Goal: Task Accomplishment & Management: Complete application form

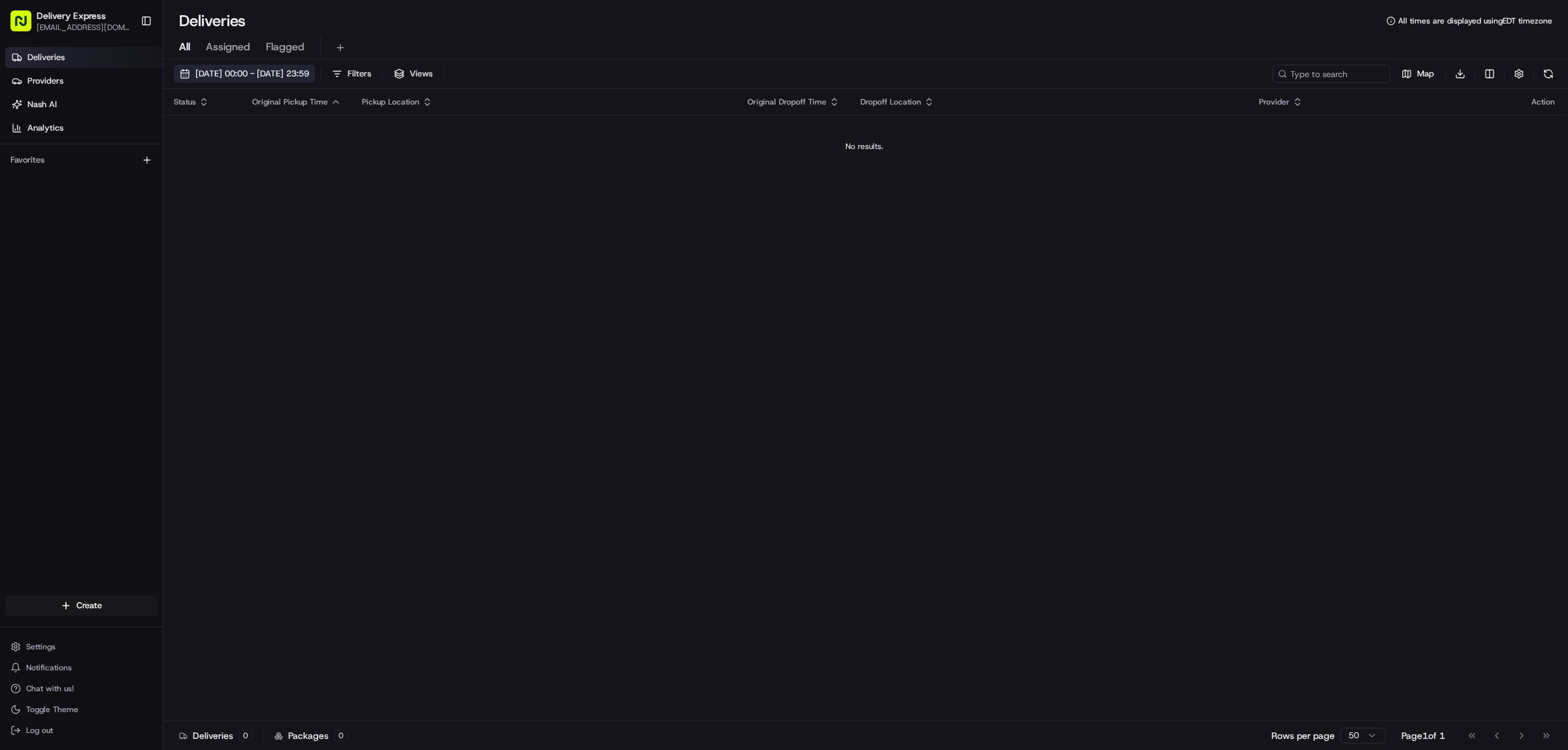
click at [181, 73] on button "[DATE] 00:00 - [DATE] 23:59" at bounding box center [244, 73] width 141 height 18
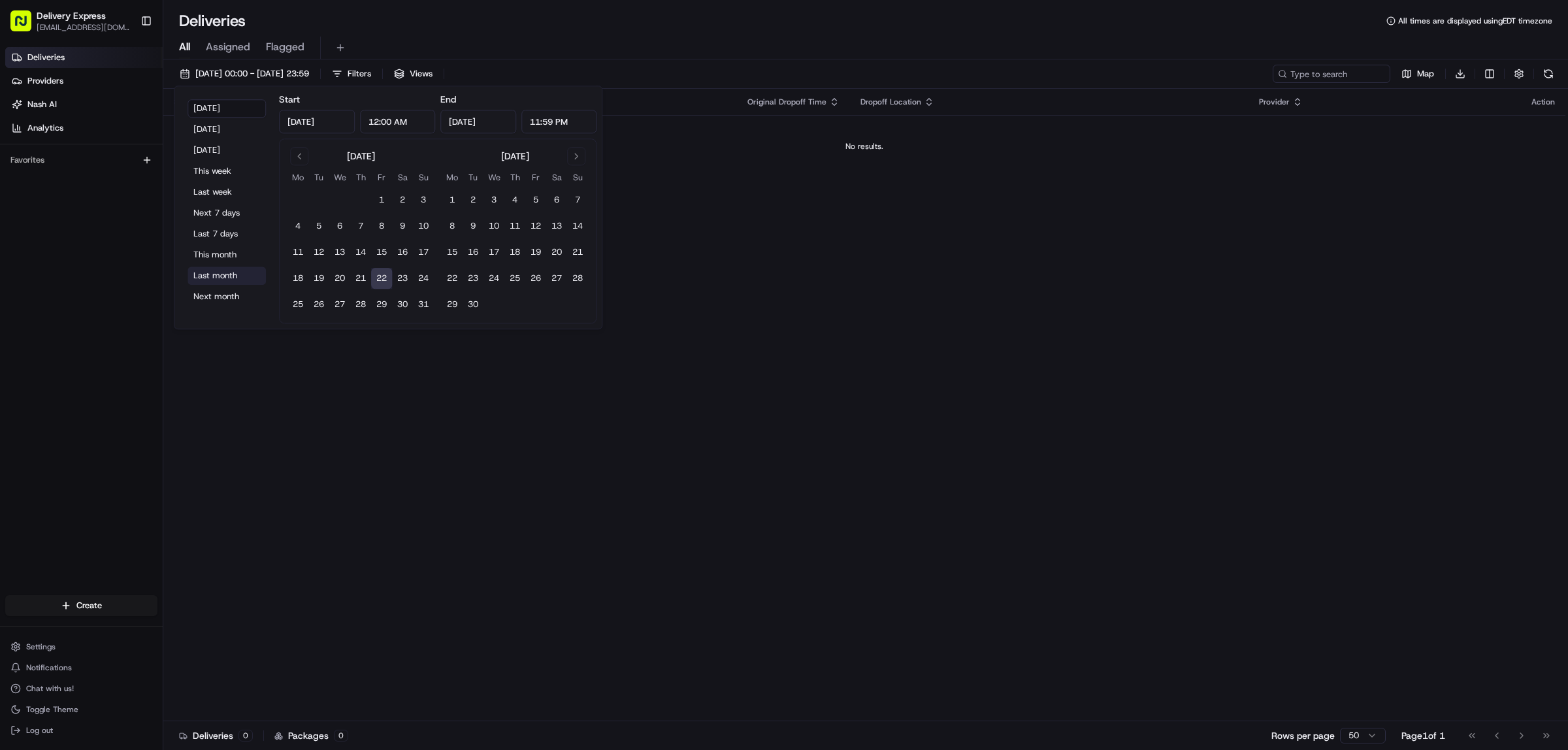
click at [219, 275] on button "Last month" at bounding box center [226, 275] width 79 height 18
type input "[DATE]"
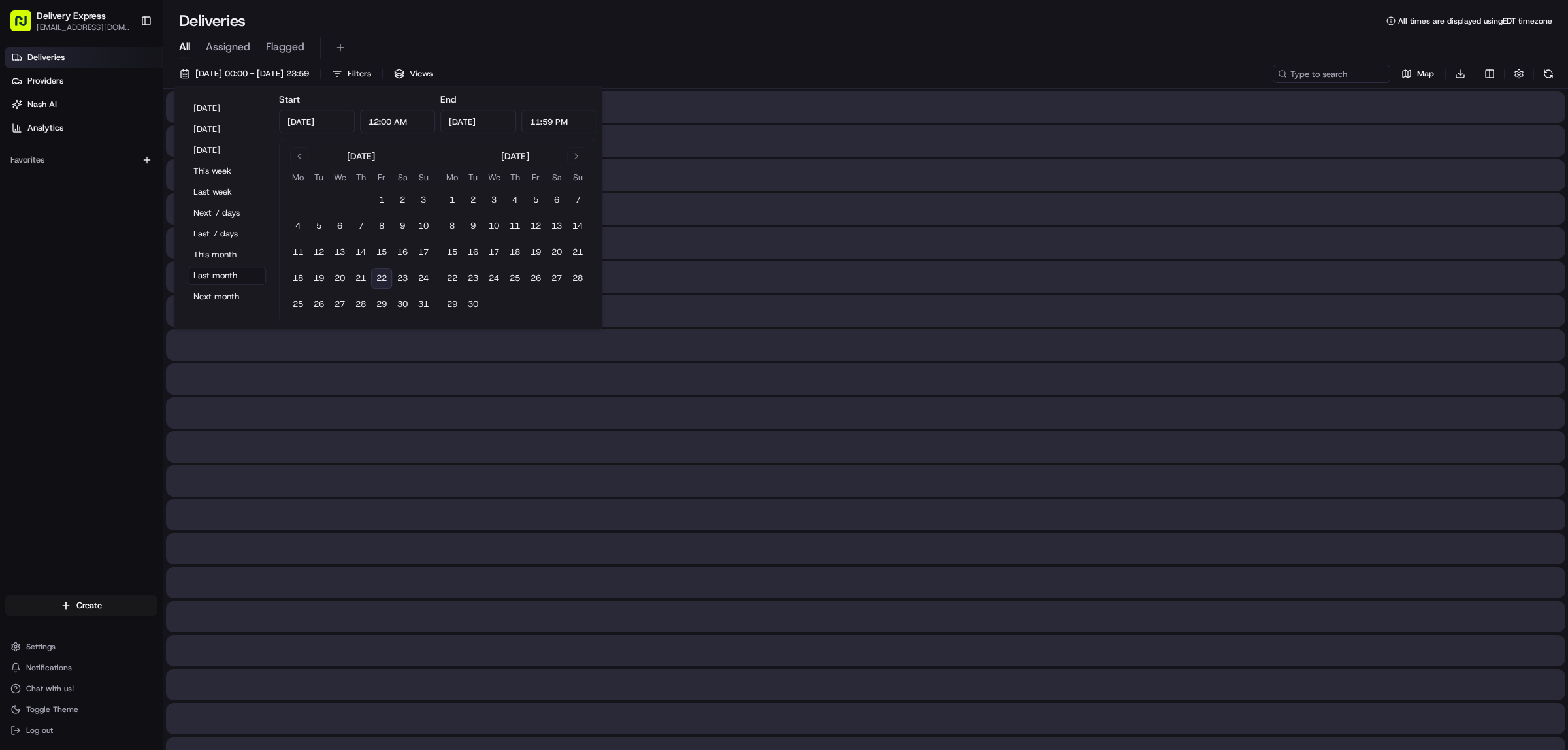
click at [885, 36] on div "All Assigned Flagged" at bounding box center [865, 48] width 1404 height 23
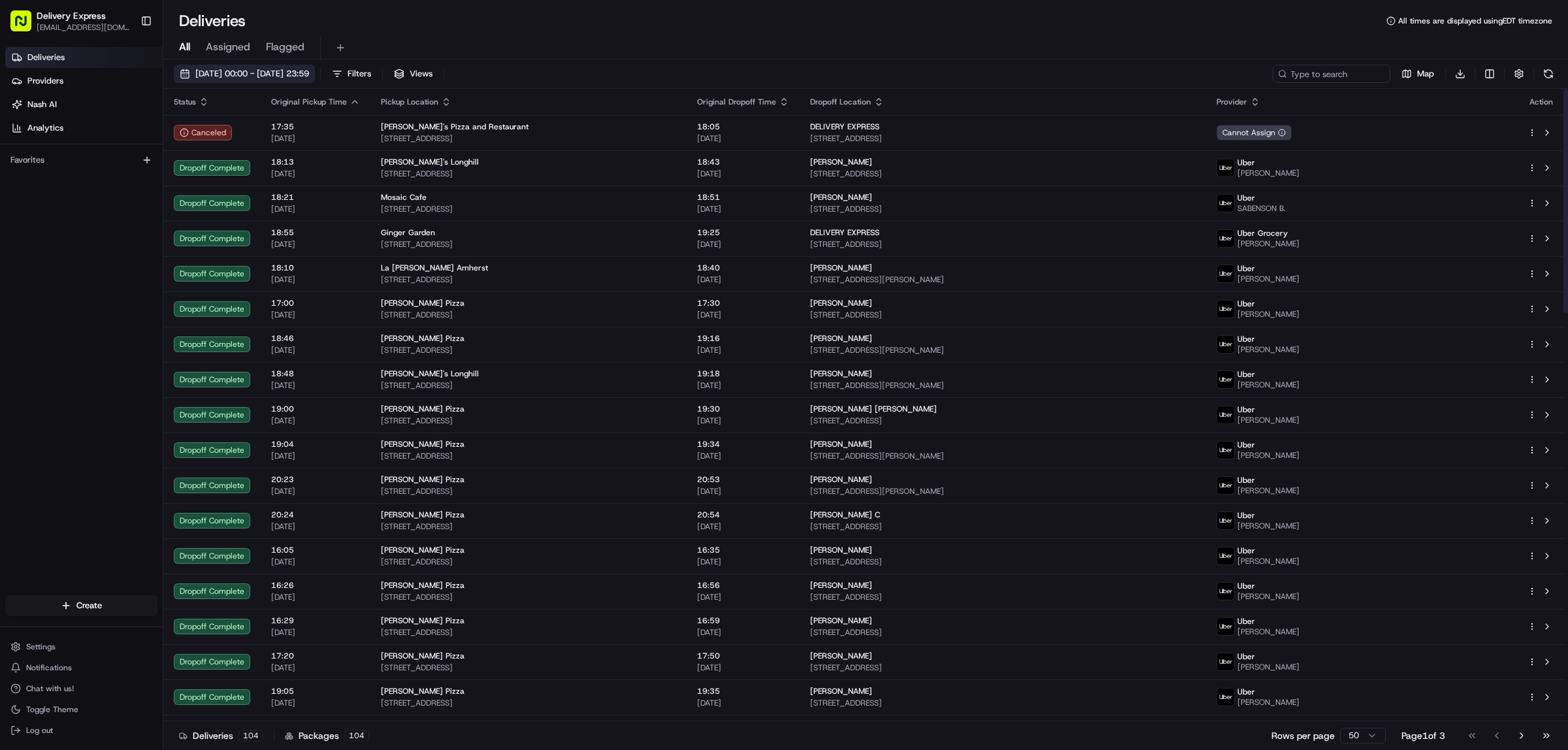
click at [181, 76] on button "[DATE] 00:00 - [DATE] 23:59" at bounding box center [244, 73] width 141 height 18
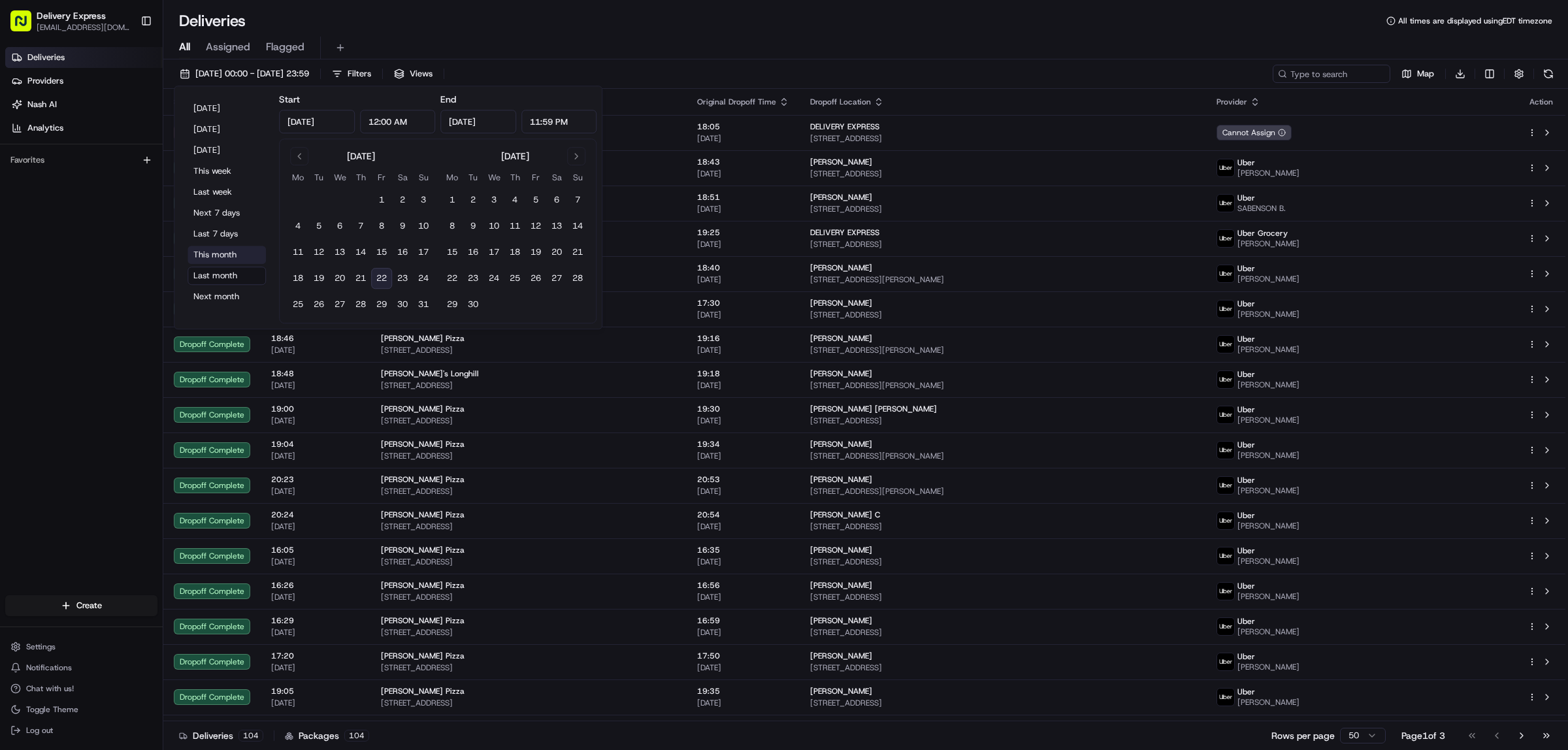
click at [211, 257] on button "This month" at bounding box center [226, 254] width 79 height 18
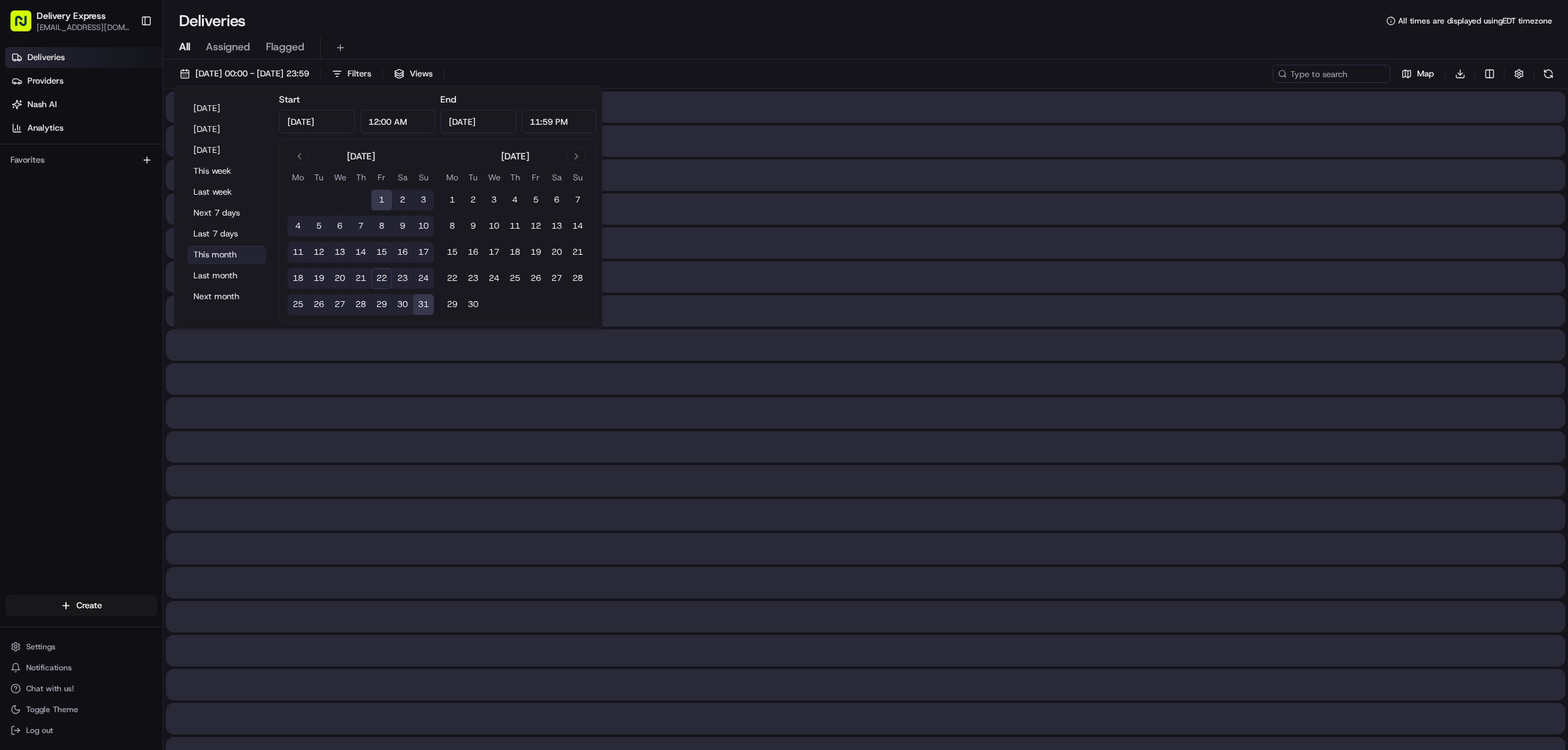
type input "[DATE]"
click at [700, 32] on div "All Assigned Flagged" at bounding box center [865, 45] width 1404 height 28
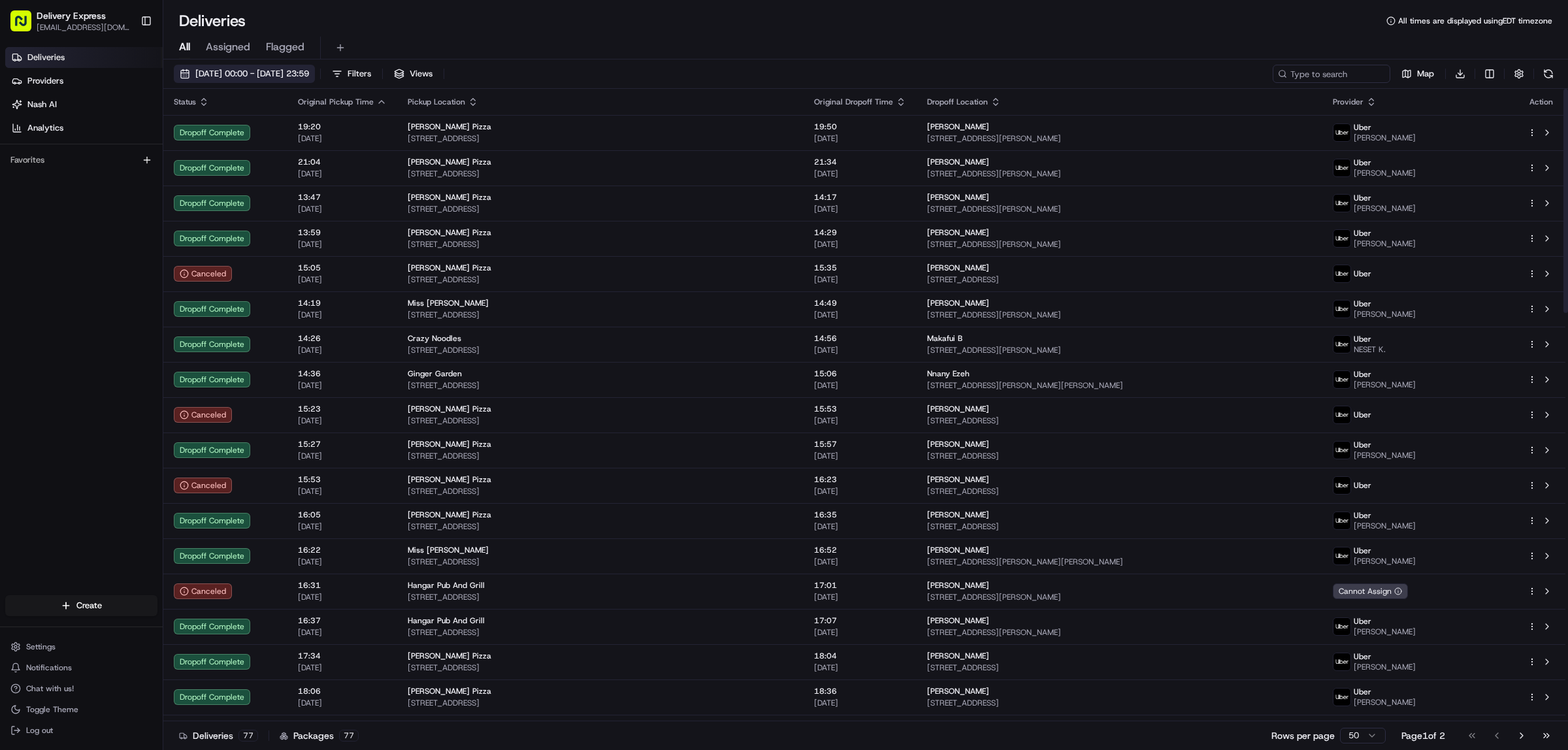
click at [181, 69] on button "[DATE] 00:00 - [DATE] 23:59" at bounding box center [244, 73] width 141 height 18
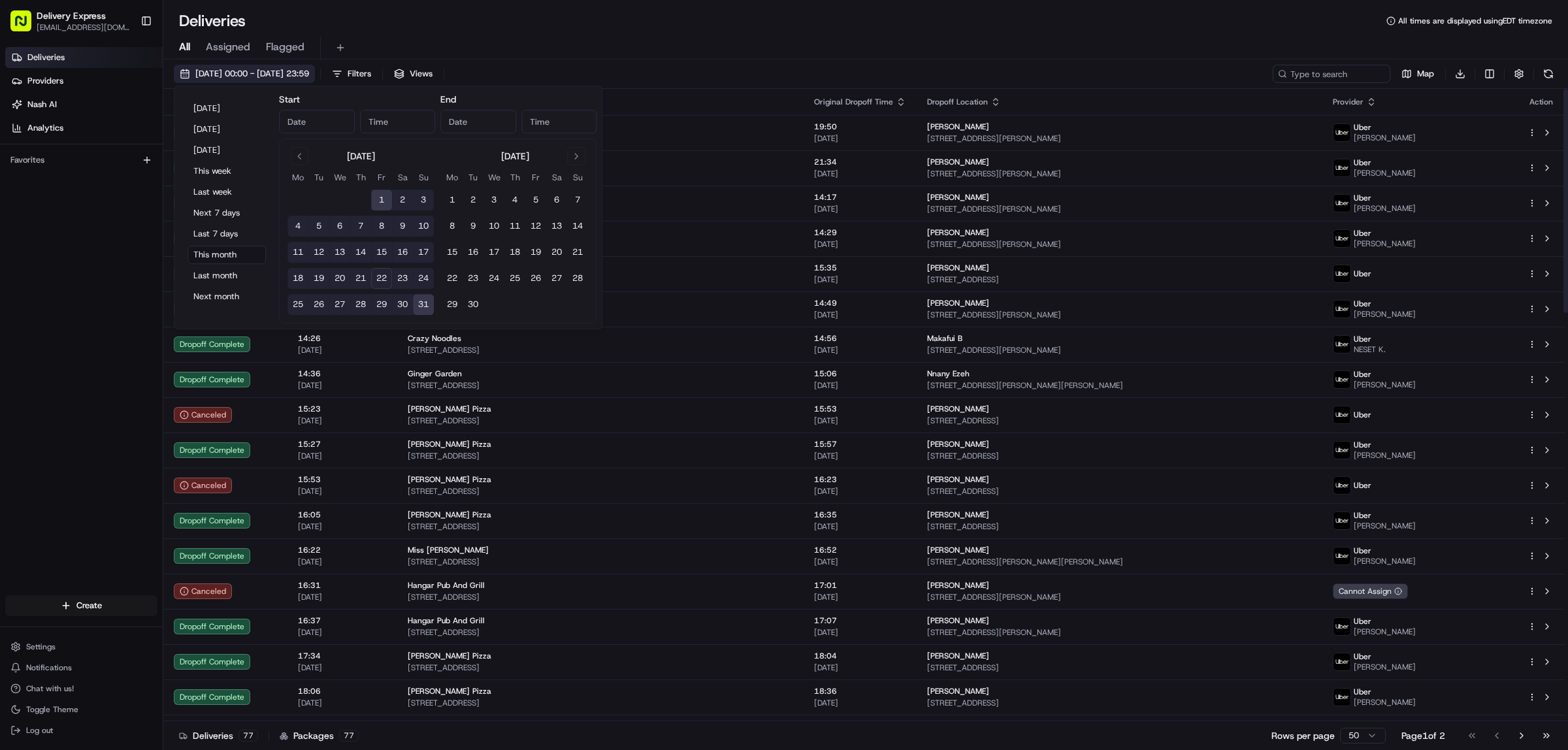
type input "[DATE]"
type input "12:00 AM"
type input "[DATE]"
type input "11:59 PM"
click at [216, 167] on button "This week" at bounding box center [226, 171] width 79 height 18
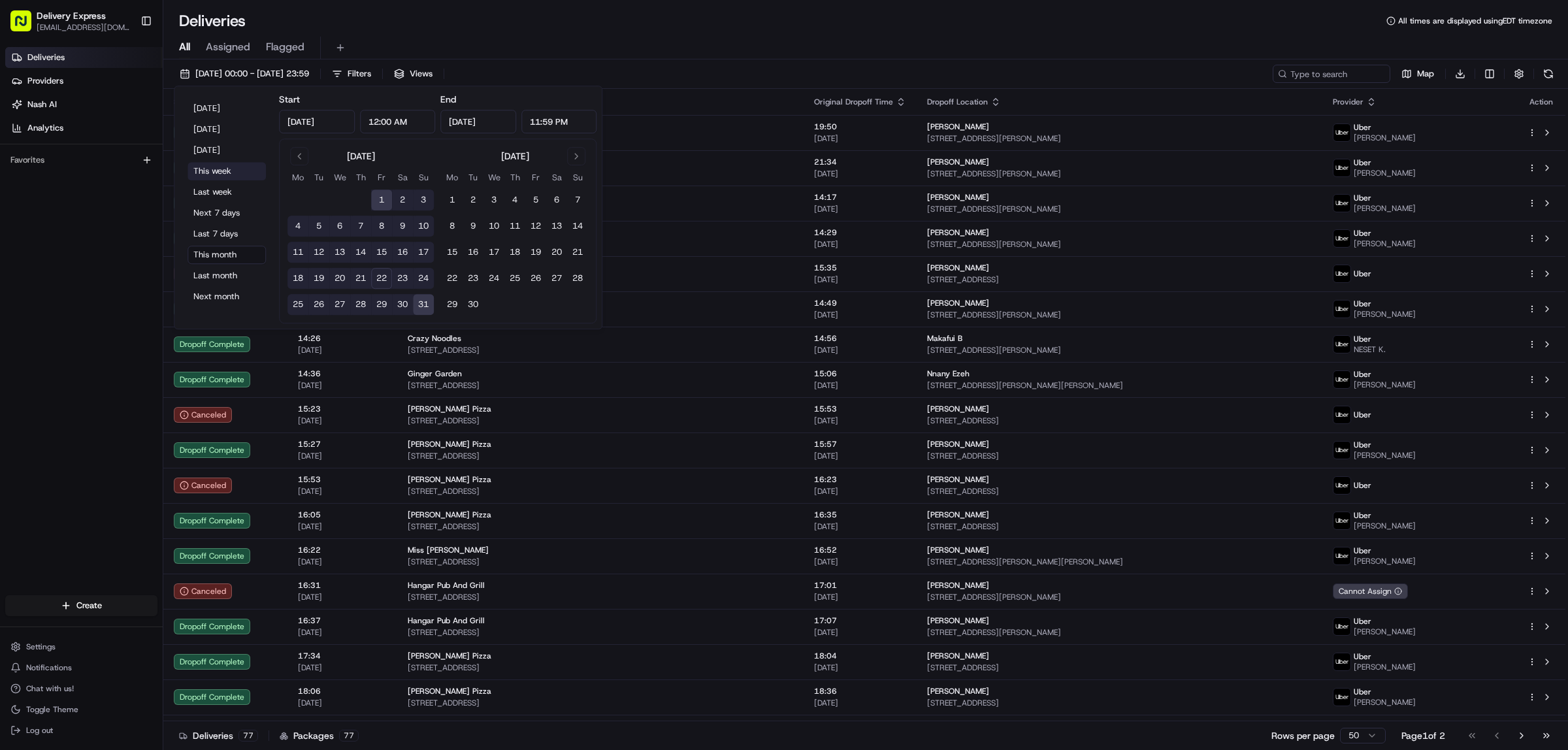
type input "[DATE]"
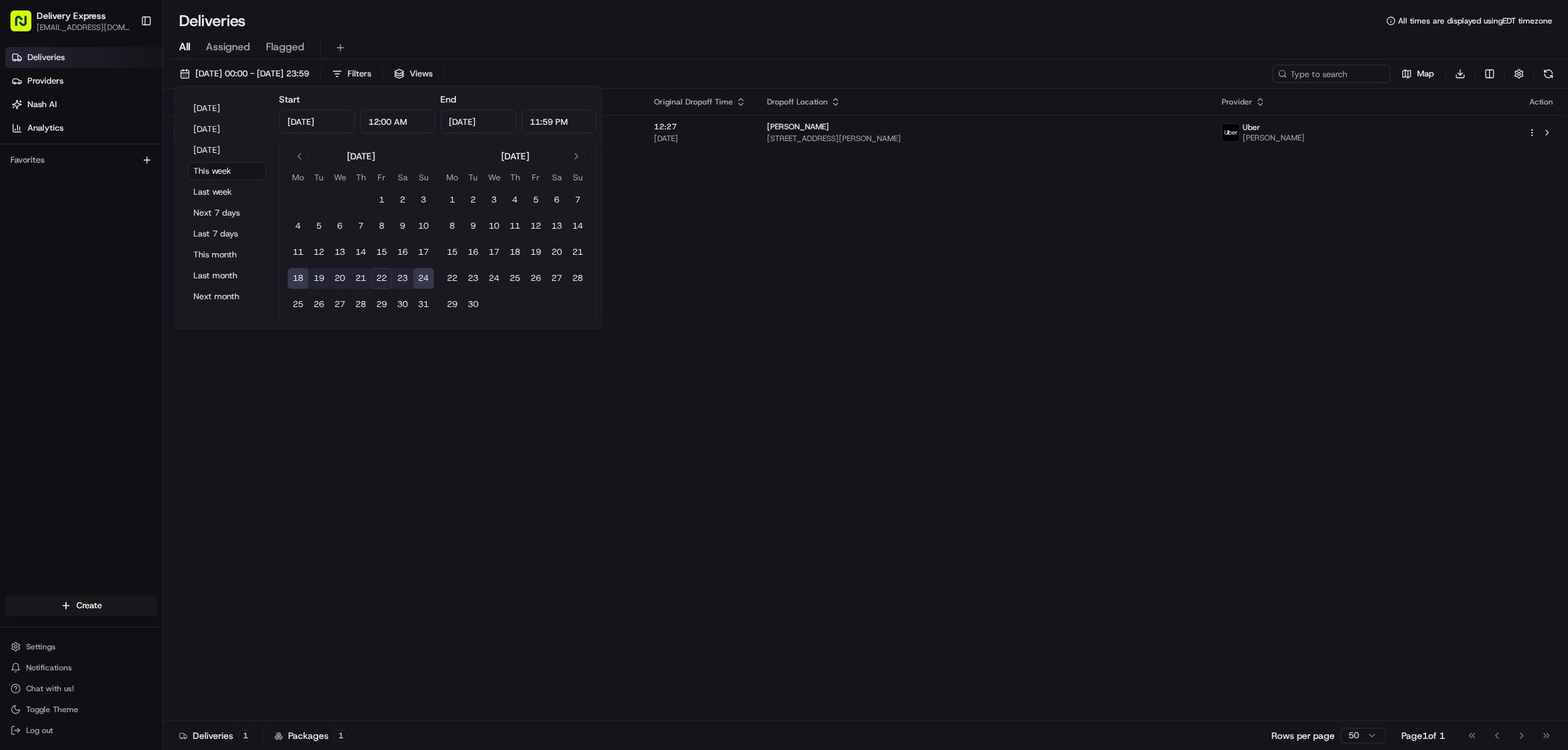
click at [714, 38] on div "All Assigned Flagged" at bounding box center [865, 48] width 1404 height 23
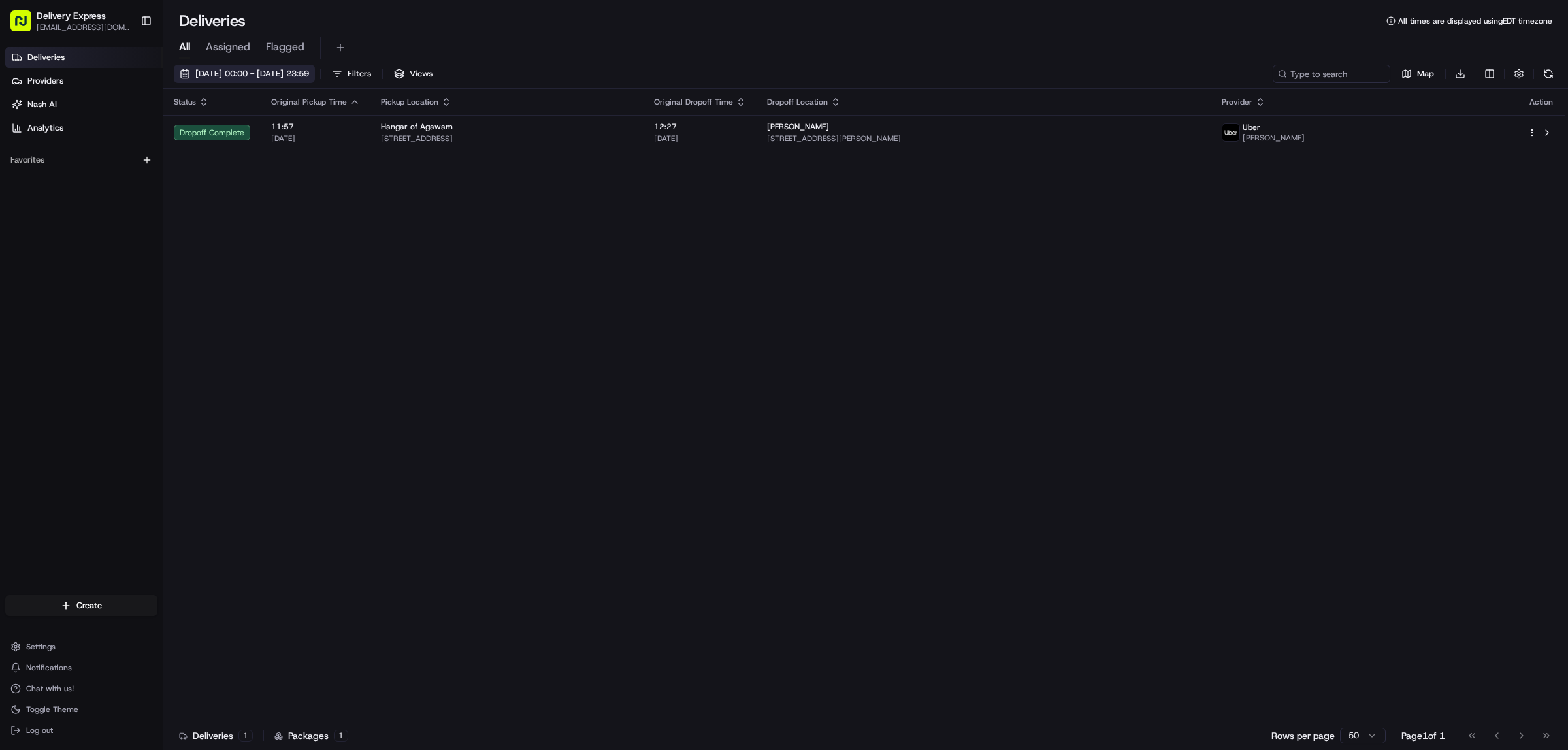
click at [183, 72] on button "18/08/2025 00:00 - 24/08/2025 23:59" at bounding box center [244, 73] width 141 height 18
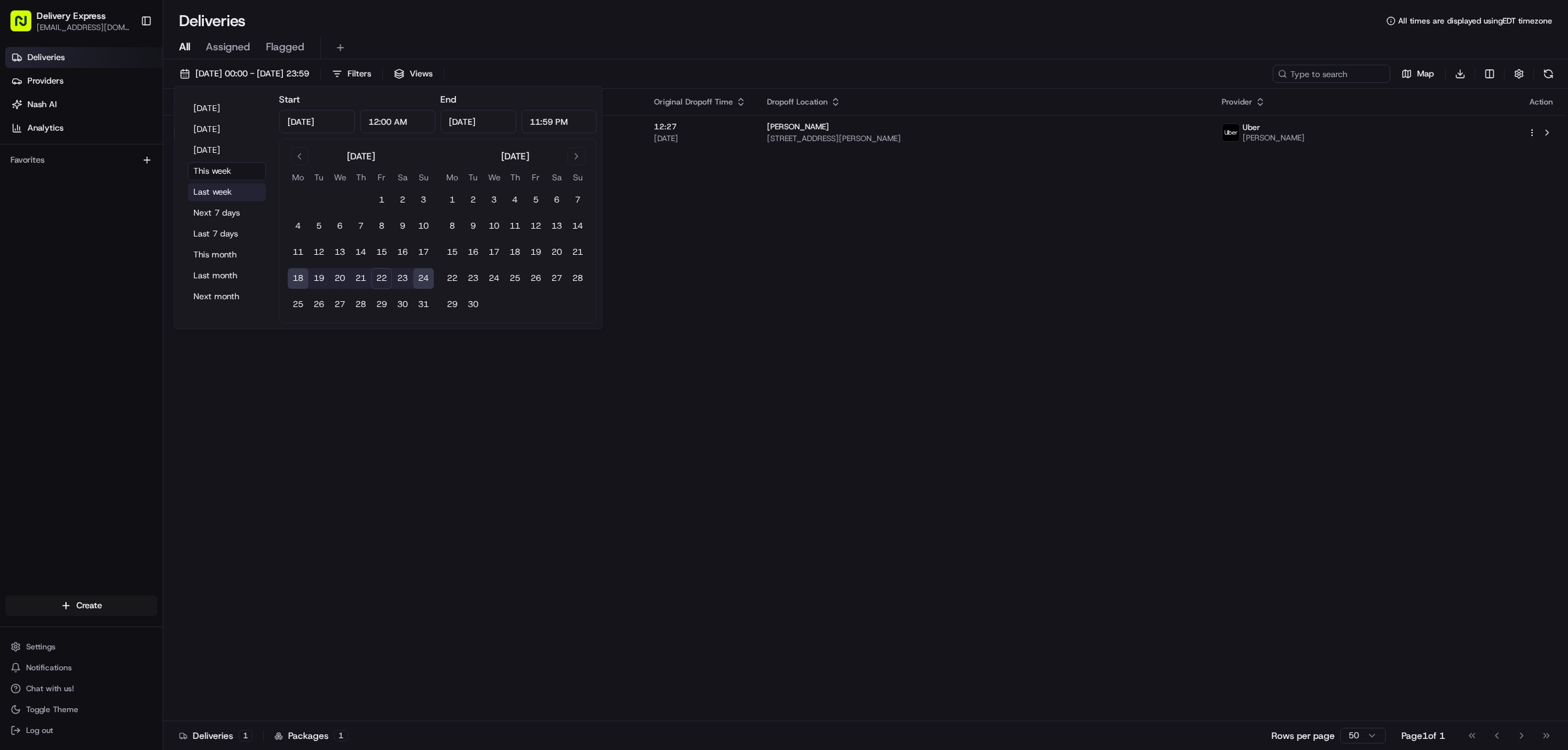
click at [210, 193] on button "Last week" at bounding box center [226, 192] width 79 height 18
type input "Aug 11, 2025"
type input "Aug 17, 2025"
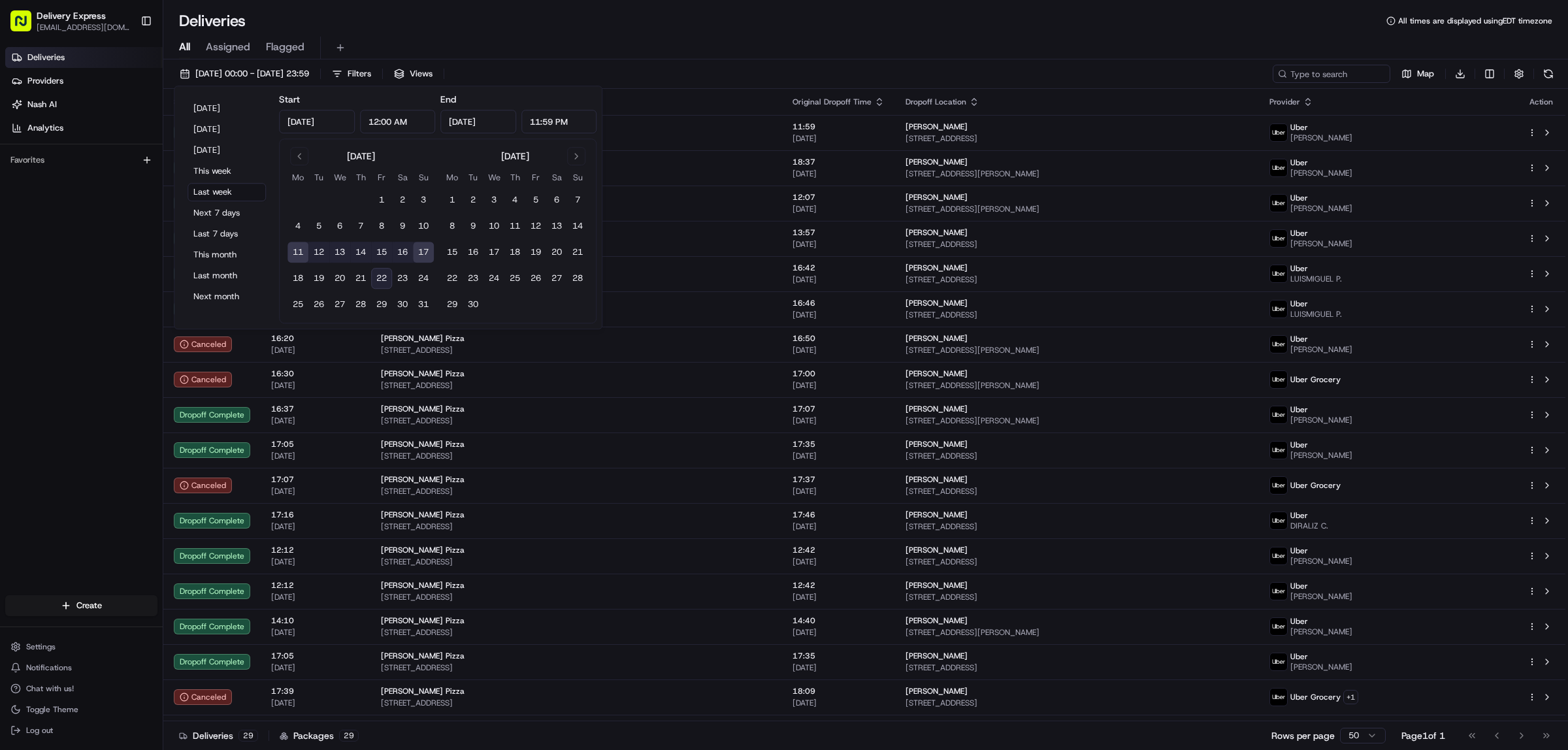
click at [728, 34] on div "All Assigned Flagged" at bounding box center [865, 45] width 1404 height 28
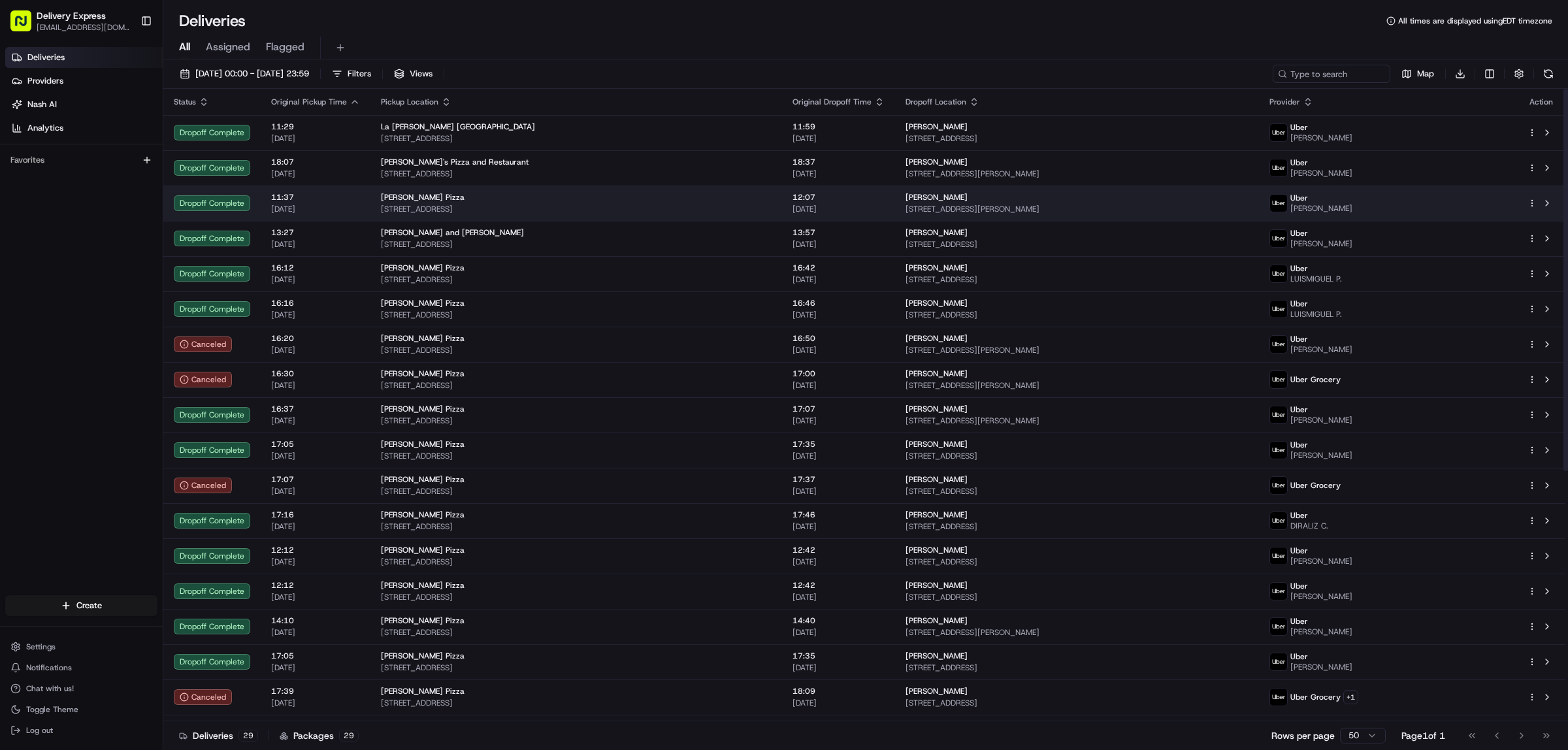
click at [1529, 203] on html "Delivery Express delex01108@yahoo.com Toggle Sidebar Deliveries Providers Nash …" at bounding box center [784, 375] width 1568 height 750
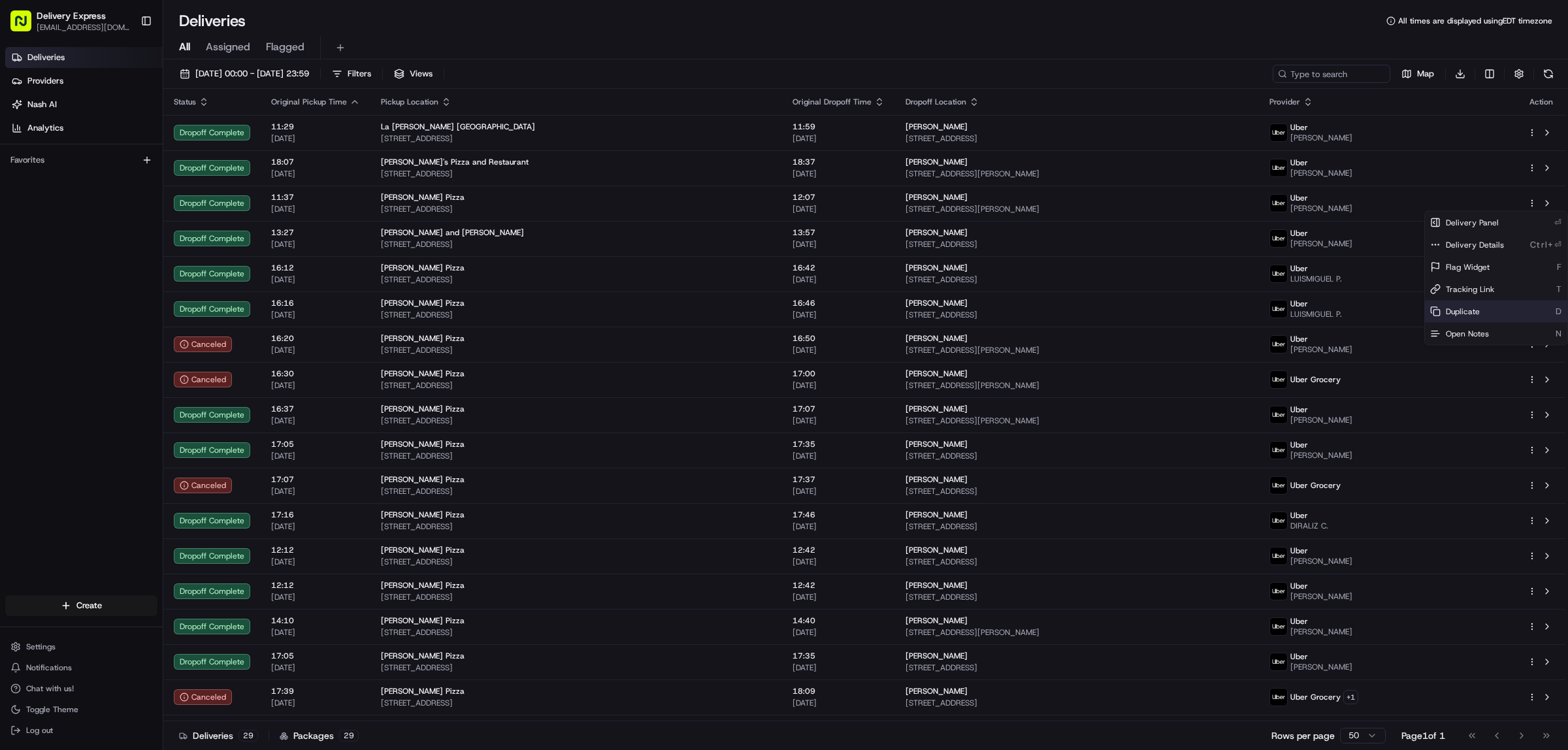
click at [1478, 306] on span "Duplicate" at bounding box center [1462, 311] width 34 height 11
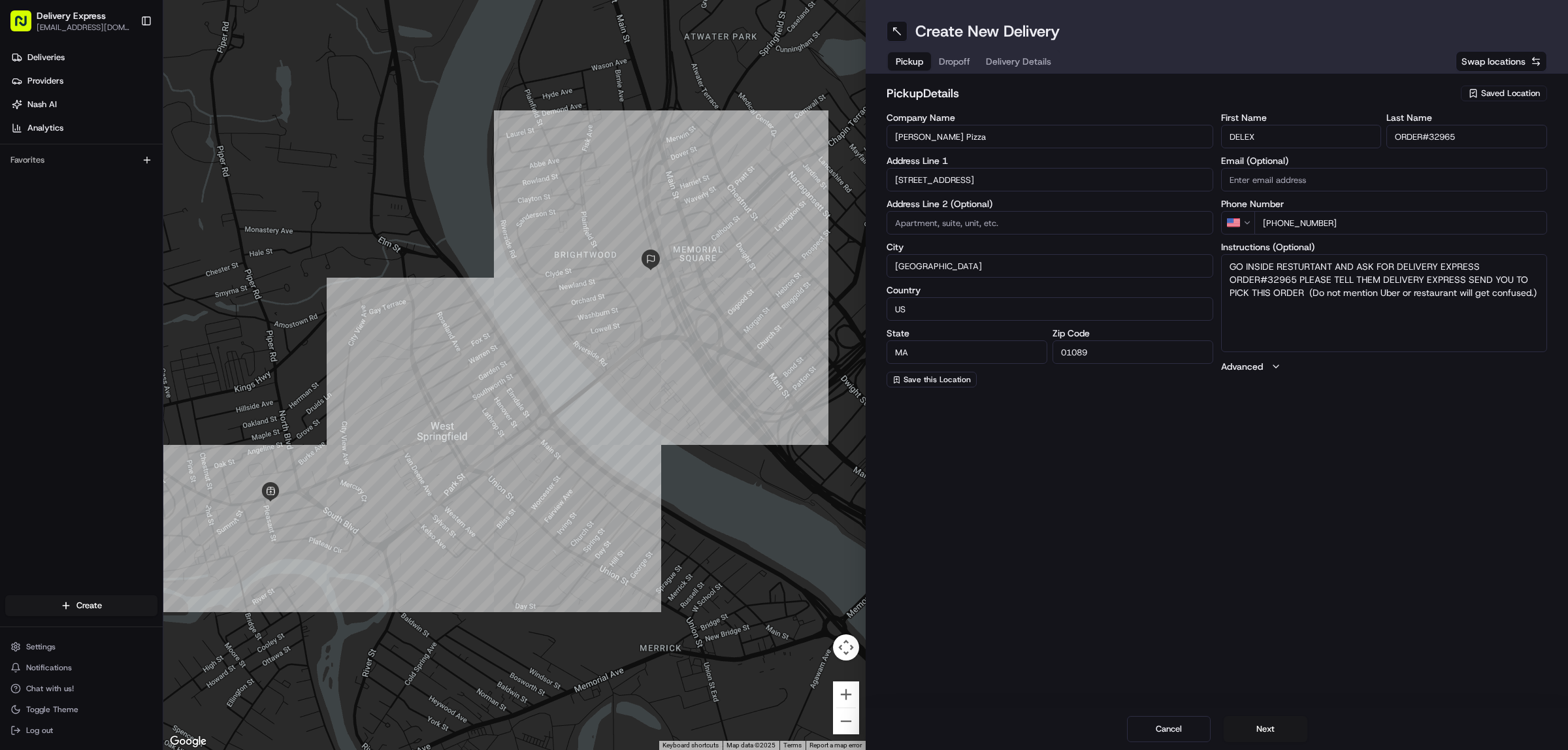
click at [987, 181] on input "659 Westfield St" at bounding box center [1049, 179] width 327 height 24
paste input "Family Restaurant"
click at [971, 177] on input "Family Restaurant" at bounding box center [1049, 179] width 327 height 24
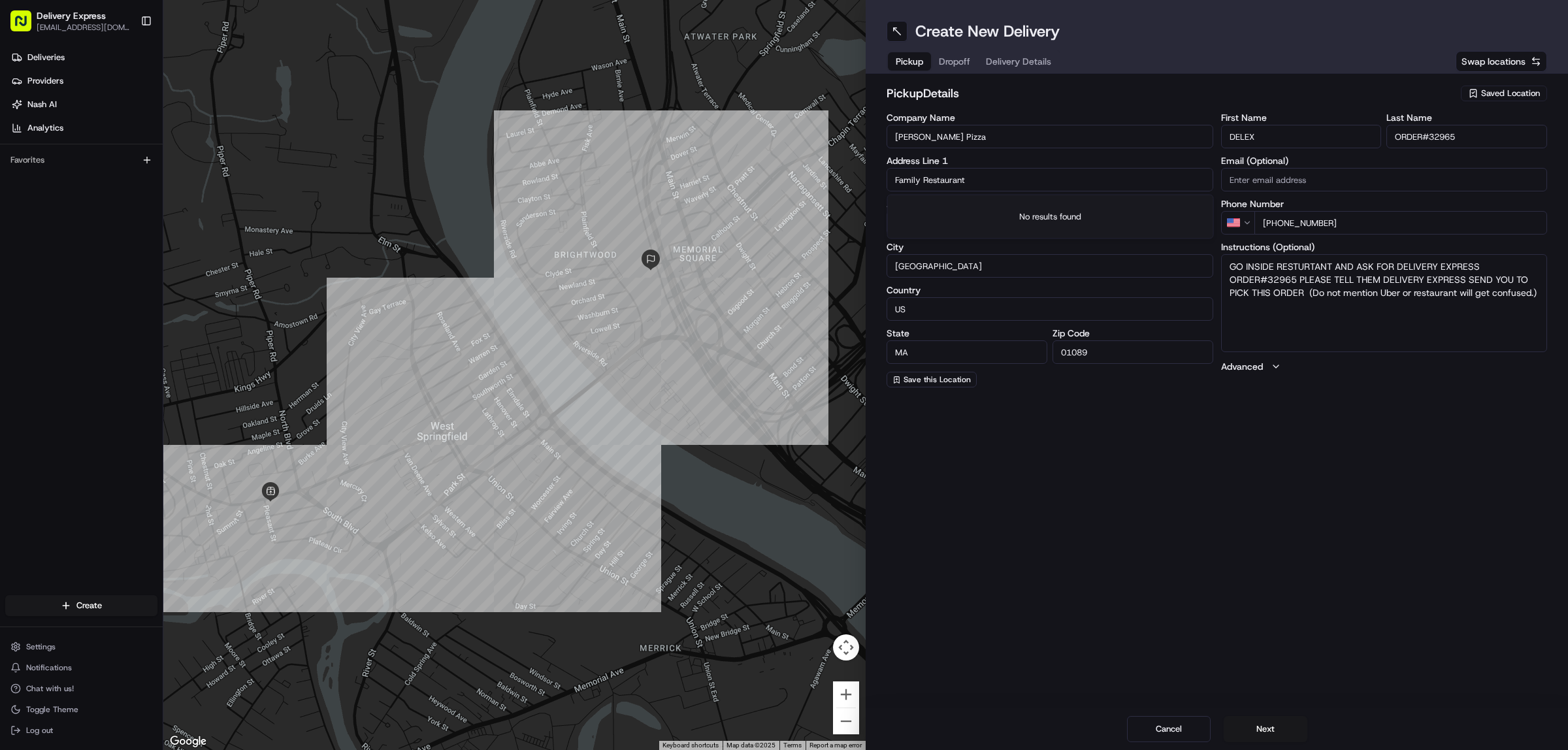
click at [971, 177] on input "Family Restaurant" at bounding box center [1049, 179] width 327 height 24
type input "Family Restaurant"
click at [974, 138] on input "[PERSON_NAME] Pizza" at bounding box center [1049, 136] width 327 height 24
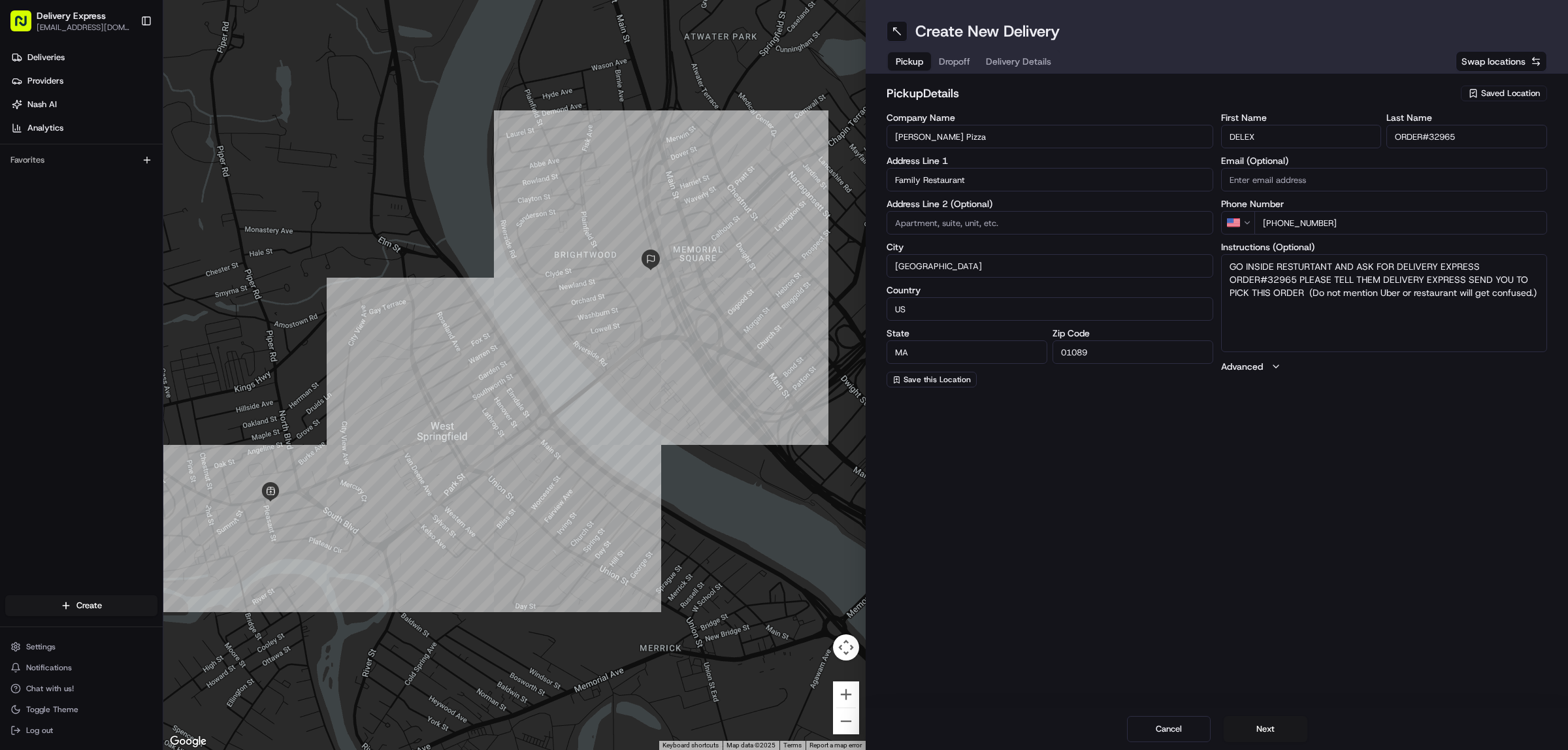
click at [974, 138] on input "[PERSON_NAME] Pizza" at bounding box center [1049, 136] width 327 height 24
paste input "Family Restaurant"
type input "Family Restaurant"
click at [980, 178] on input "Family Restaurant" at bounding box center [1049, 179] width 327 height 24
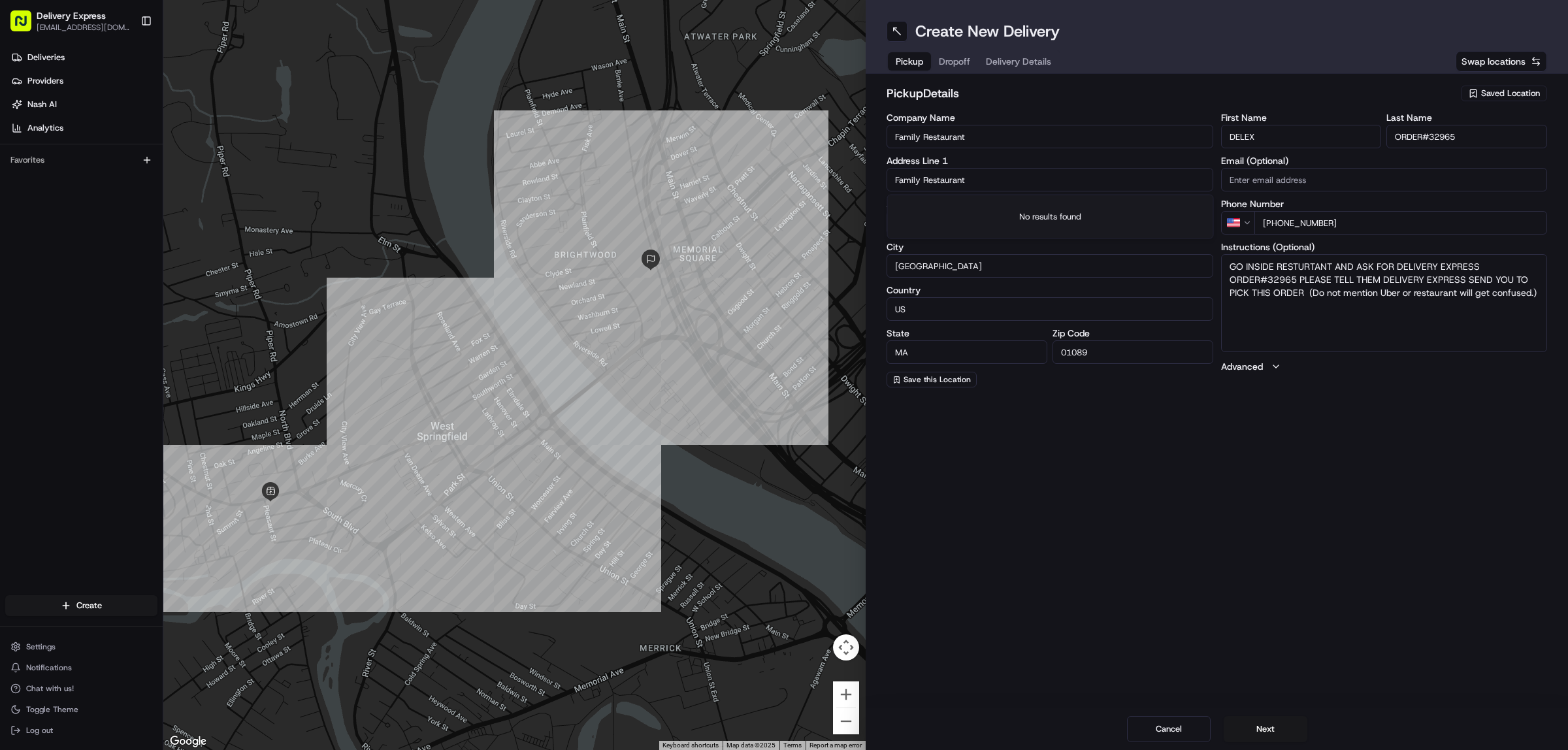
click at [980, 178] on input "Family Restaurant" at bounding box center [1049, 179] width 327 height 24
click at [924, 185] on input "text" at bounding box center [1049, 179] width 327 height 24
paste input "715 Sumner AveSpringfield, MA 01108"
click at [967, 204] on div "715 Sumner Ave, Springfield, MA 01108" at bounding box center [1050, 207] width 320 height 19
type input "715 Sumner Ave, Springfield, MA 01108, USA"
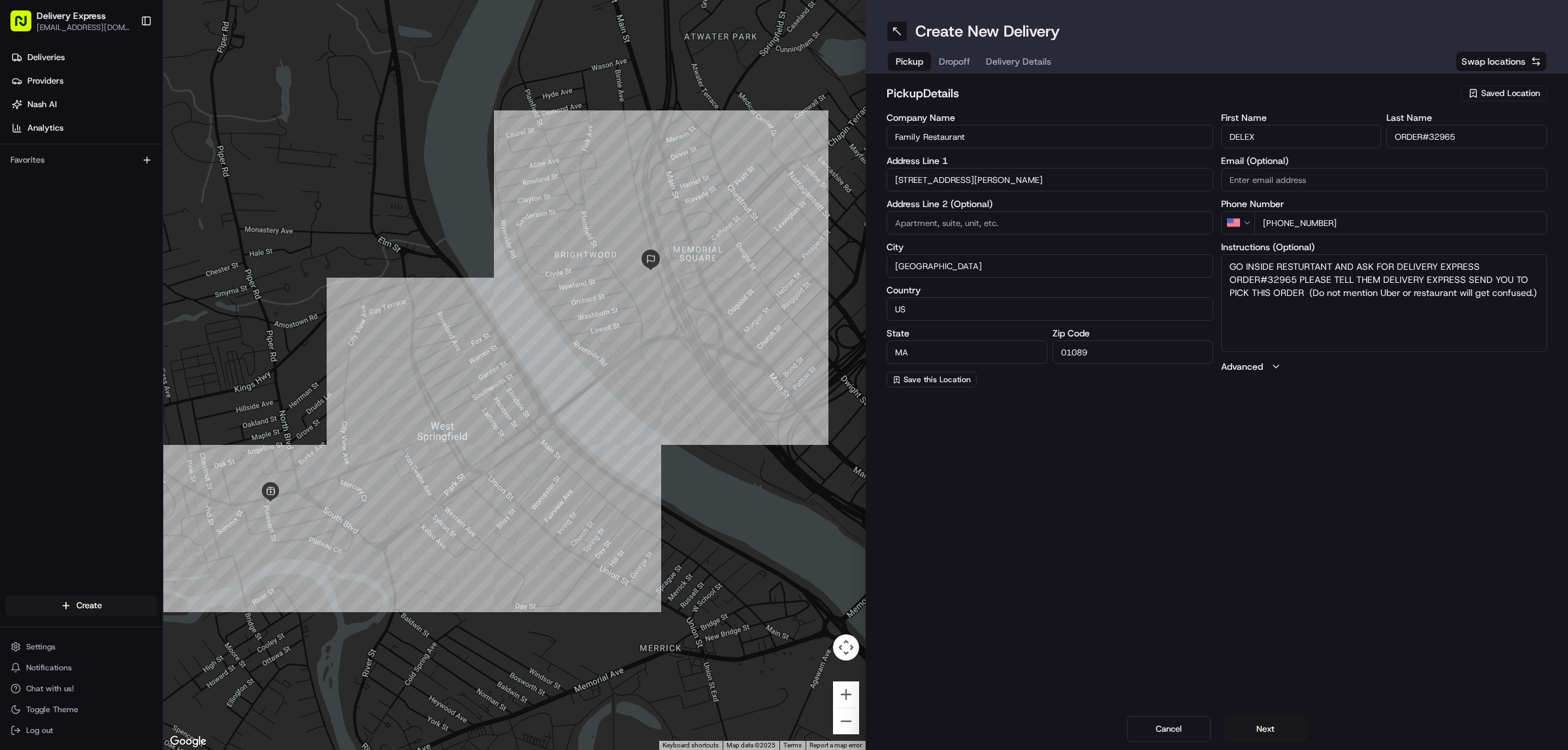
type input "Springfield"
type input "United States"
type input "01108"
type input "715 Sumner Avenue"
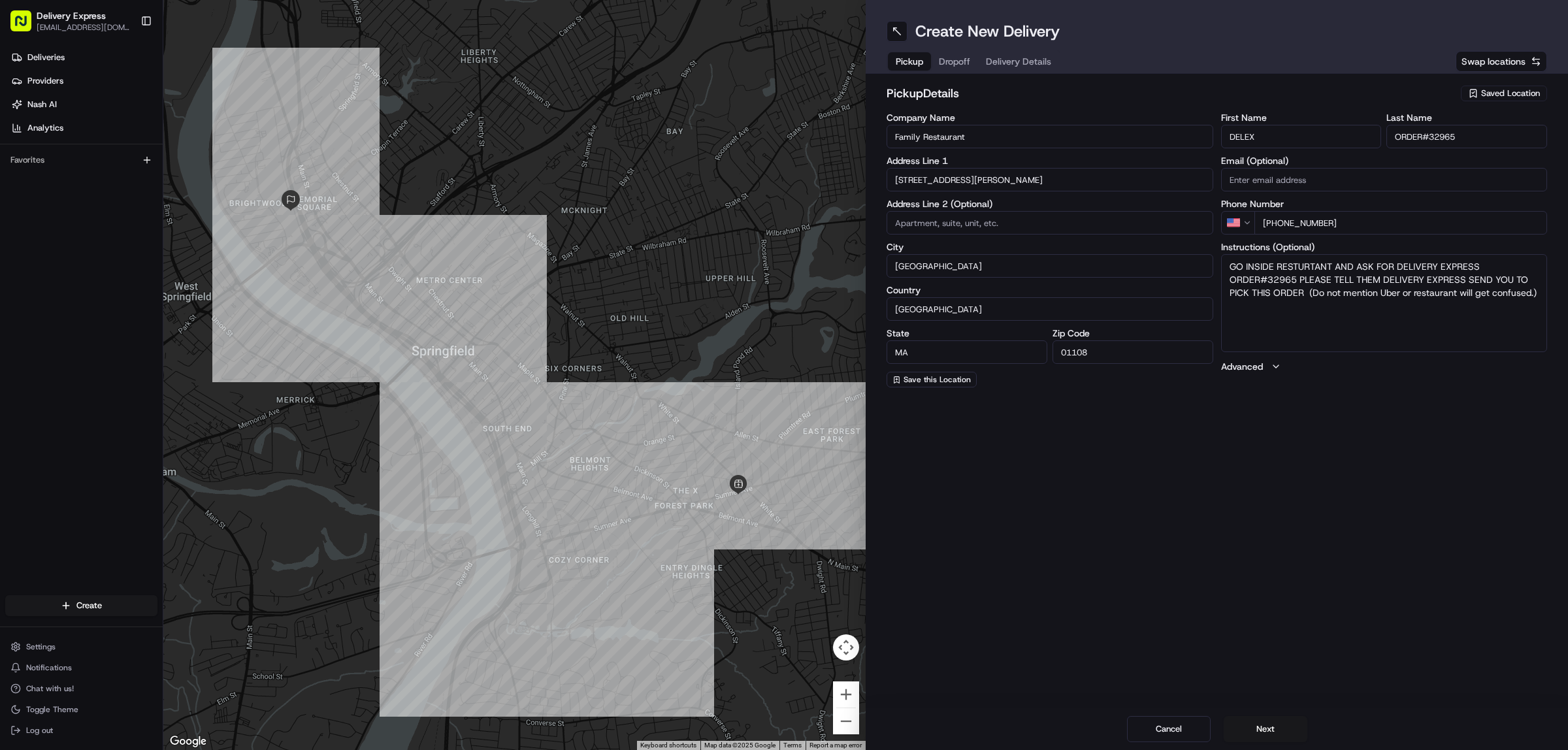
drag, startPoint x: 1429, startPoint y: 138, endPoint x: 1467, endPoint y: 134, distance: 38.2
click at [1467, 134] on input "ORDER#32965" at bounding box center [1466, 136] width 161 height 24
paste input "5683"
type input "ORDER#5683"
drag, startPoint x: 1267, startPoint y: 281, endPoint x: 1298, endPoint y: 284, distance: 31.1
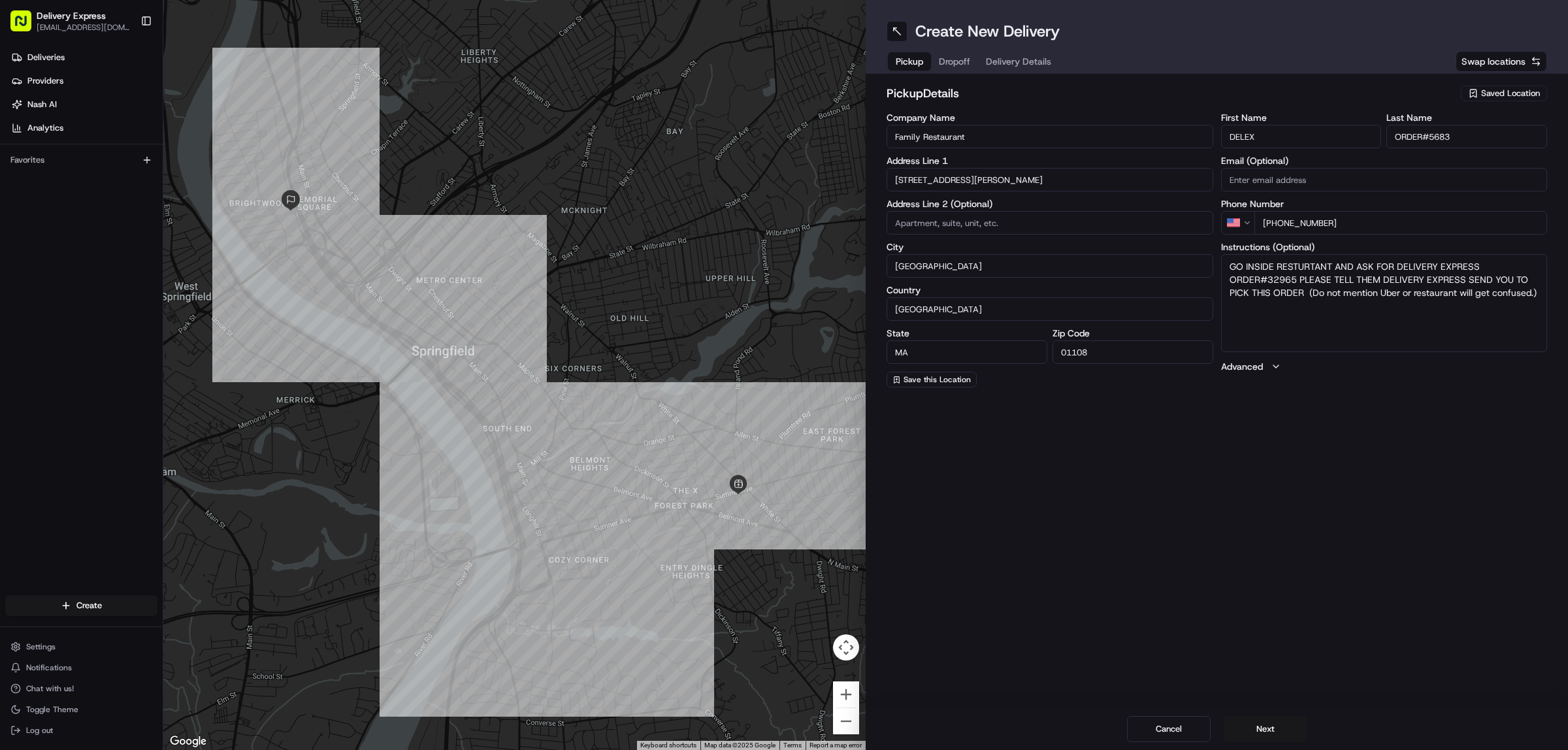
click at [1298, 284] on textarea "GO INSIDE RESTURTANT AND ASK FOR DELIVERY EXPRESS ORDER#32965 PLEASE TELL THEM …" at bounding box center [1384, 303] width 327 height 98
paste textarea "5683"
type textarea "GO INSIDE RESTURTANT AND ASK FOR DELIVERY EXPRESS ORDER#5683 PLEASE TELL THEM D…"
click at [951, 60] on button "Dropoff" at bounding box center [954, 60] width 47 height 18
click at [968, 179] on input "84 Birnie Ave" at bounding box center [1049, 179] width 327 height 24
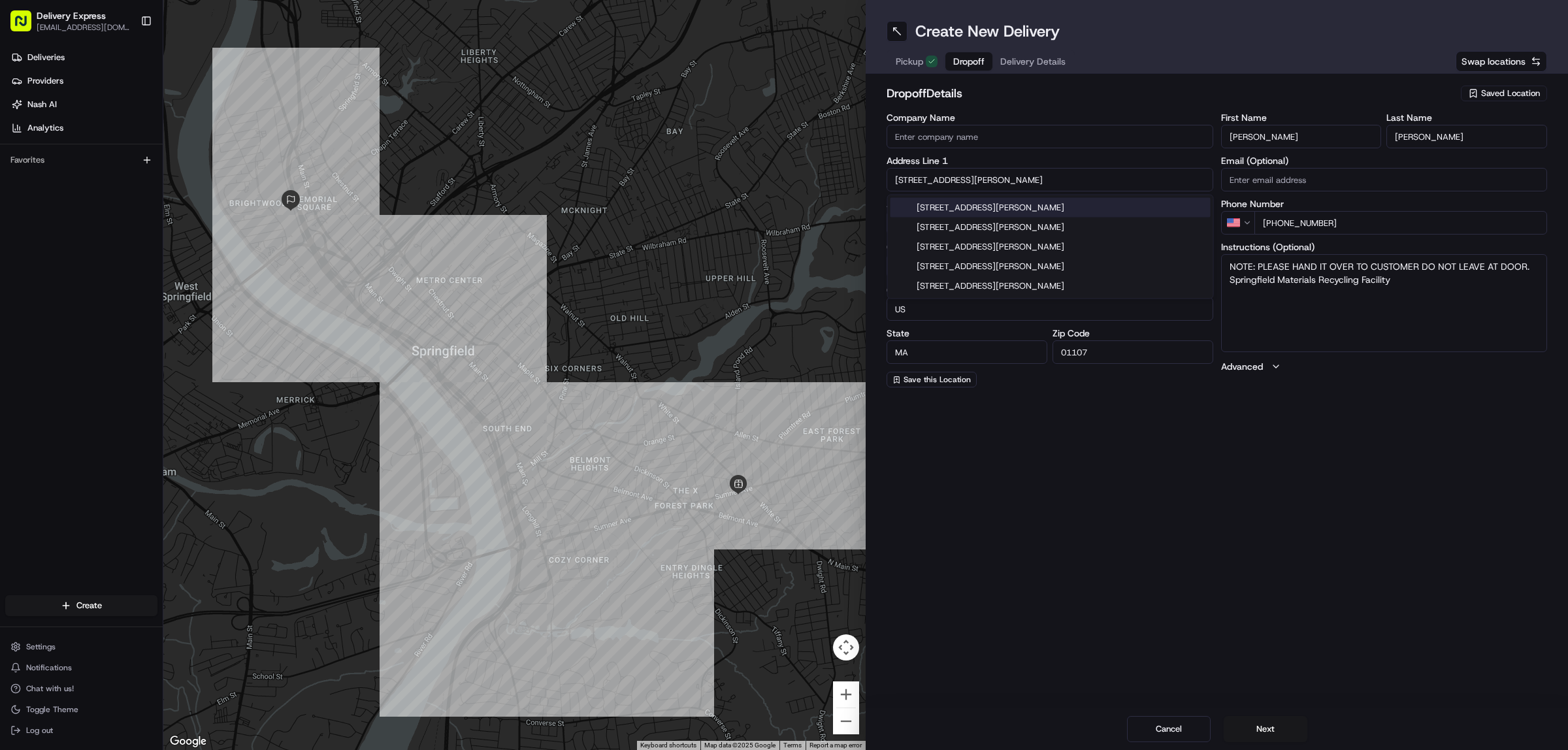
click at [968, 179] on input "84 Birnie Ave" at bounding box center [1049, 179] width 327 height 24
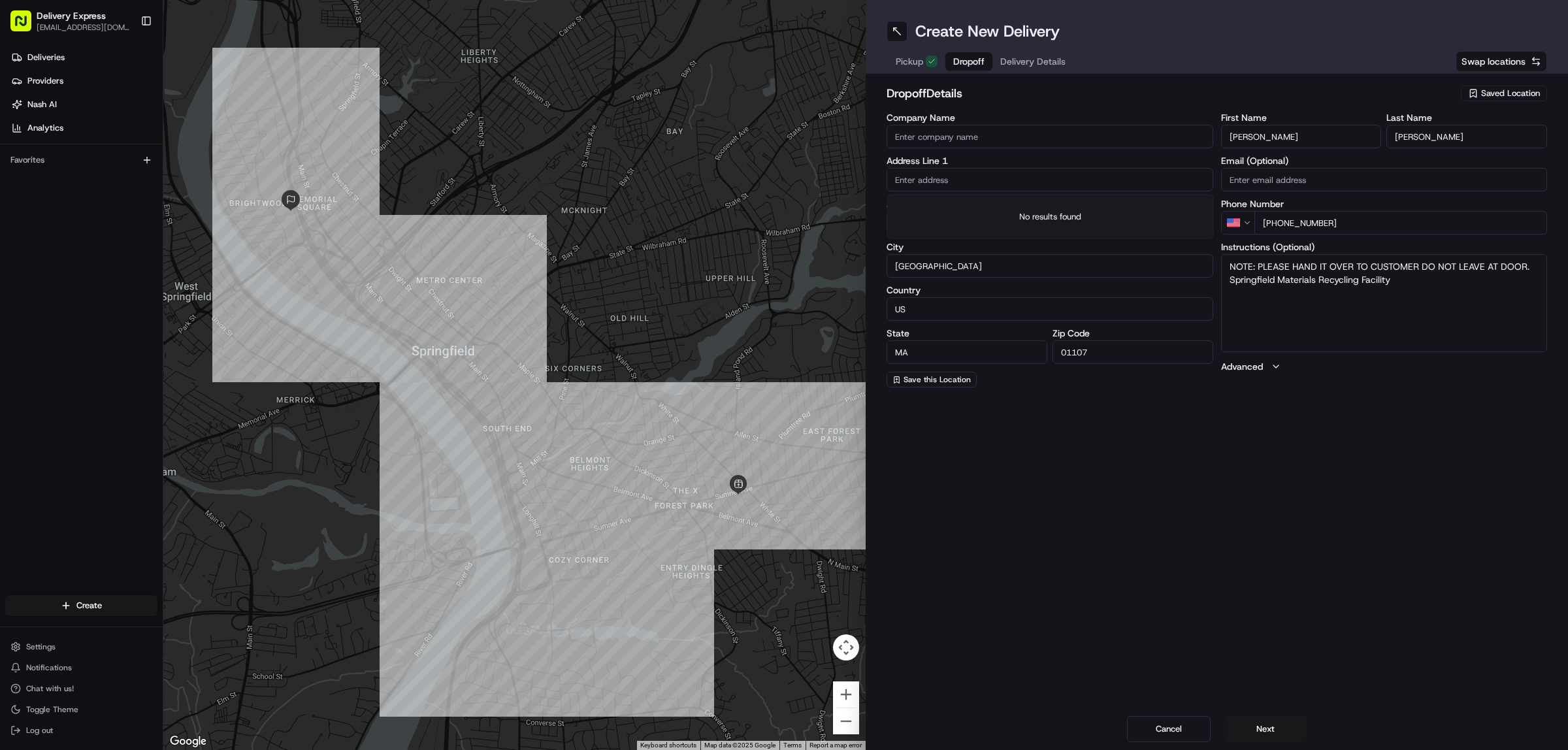
click at [1321, 134] on input "David" at bounding box center [1301, 136] width 161 height 24
click at [1459, 130] on input "Moody" at bounding box center [1466, 136] width 161 height 24
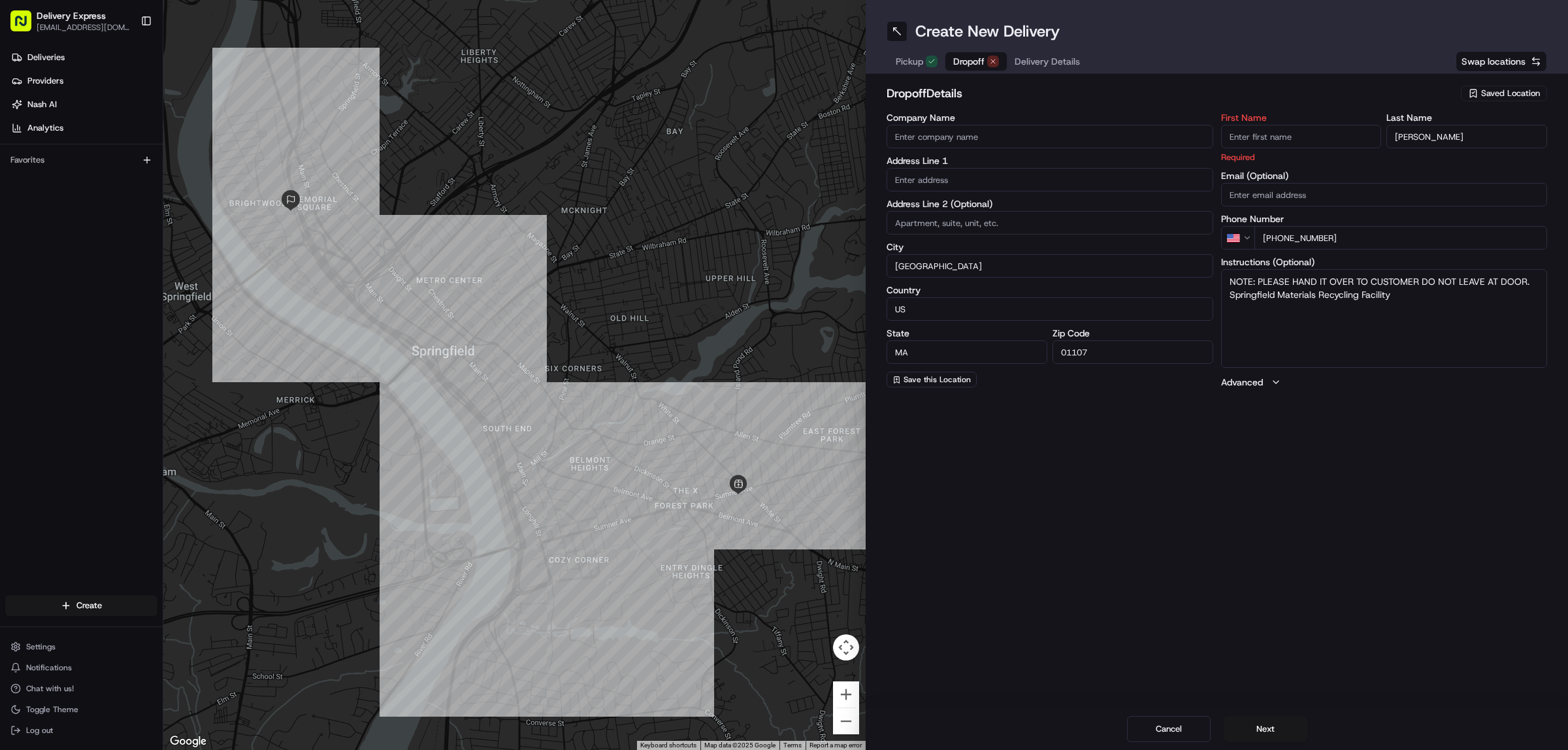
click at [1459, 130] on input "Moody" at bounding box center [1466, 136] width 161 height 24
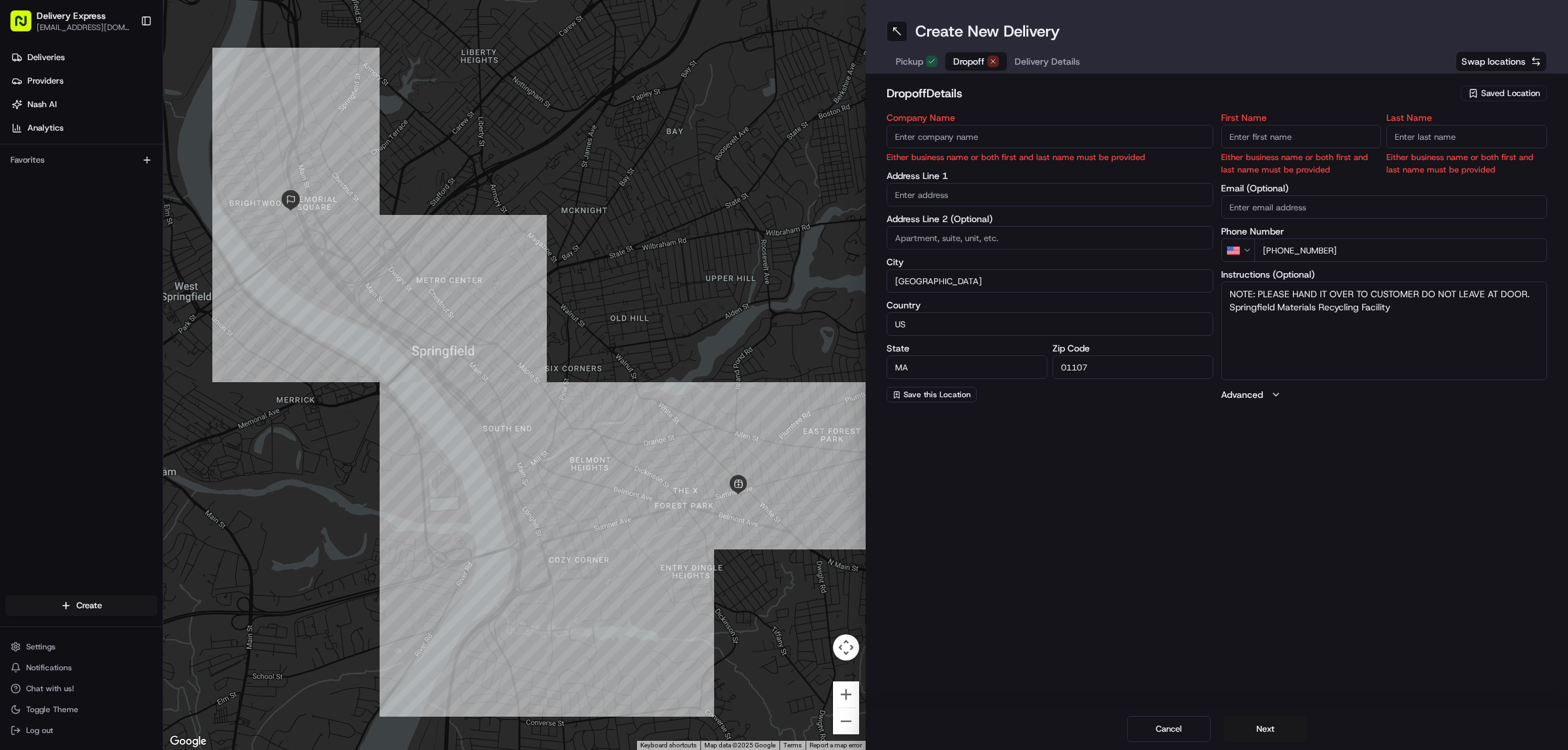
drag, startPoint x: 1228, startPoint y: 296, endPoint x: 1417, endPoint y: 297, distance: 189.0
click at [1417, 297] on textarea "NOTE: PLEASE HAND IT OVER TO CUSTOMER DO NOT LEAVE AT DOOR. Springfield Materia…" at bounding box center [1384, 331] width 327 height 98
click at [1401, 308] on textarea "NOTE: PLEASE HAND IT OVER TO CUSTOMER DO NOT LEAVE AT DOOR. Springfield Materia…" at bounding box center [1384, 331] width 327 height 98
drag, startPoint x: 1229, startPoint y: 311, endPoint x: 1422, endPoint y: 320, distance: 193.2
click at [1422, 320] on textarea "NOTE: PLEASE HAND IT OVER TO CUSTOMER DO NOT LEAVE AT DOOR. Springfield Materia…" at bounding box center [1384, 331] width 327 height 98
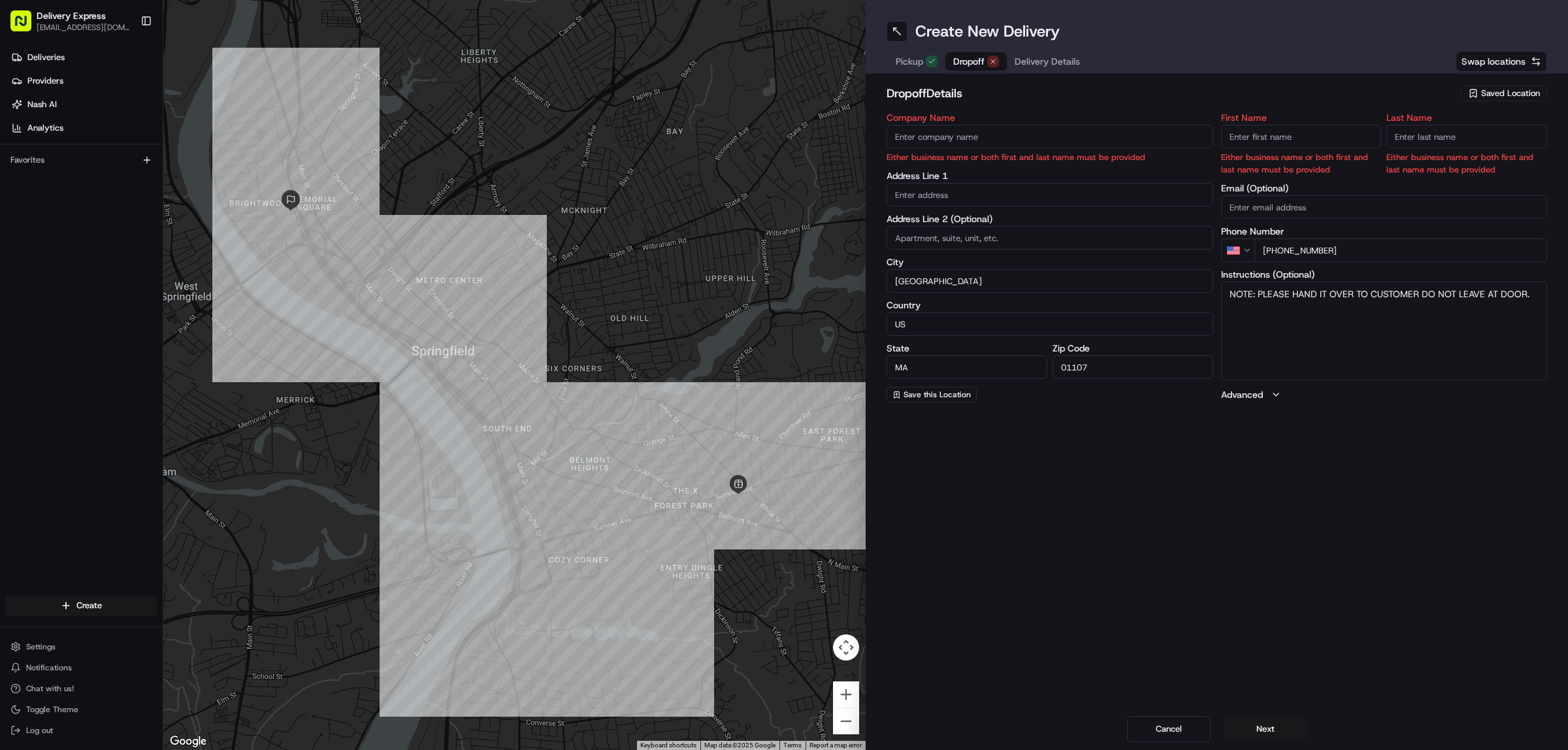
type textarea "NOTE: PLEASE HAND IT OVER TO CUSTOMER DO NOT LEAVE AT DOOR."
click at [951, 192] on input "text" at bounding box center [1049, 195] width 327 height 24
paste input "90 Manor Ct, Springfield, 01118"
click at [1040, 227] on div "90 Manor Ct, Springfield, MA 01118" at bounding box center [1050, 222] width 320 height 19
type input "[STREET_ADDRESS]"
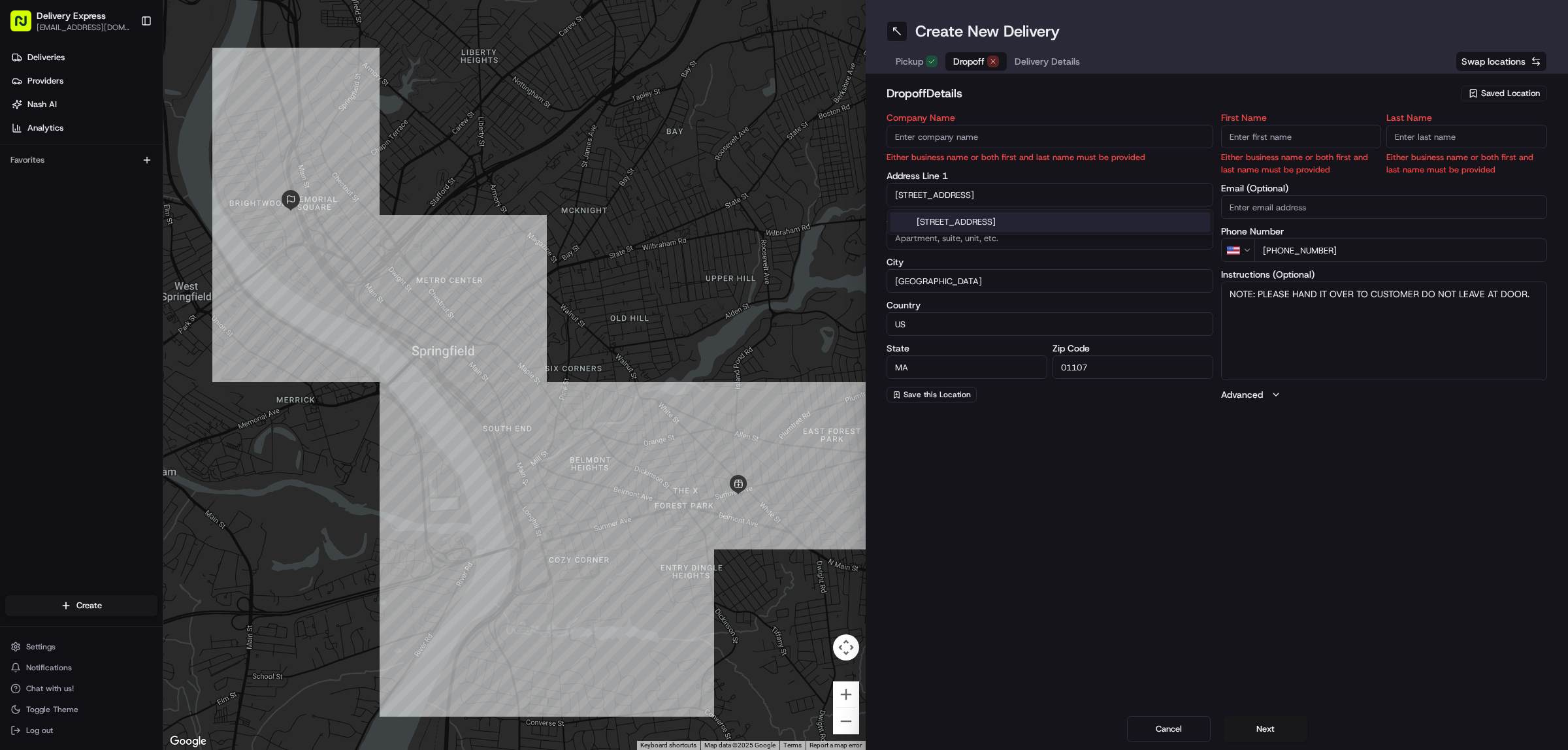
type input "United States"
type input "01118"
type input "90 Manor Court"
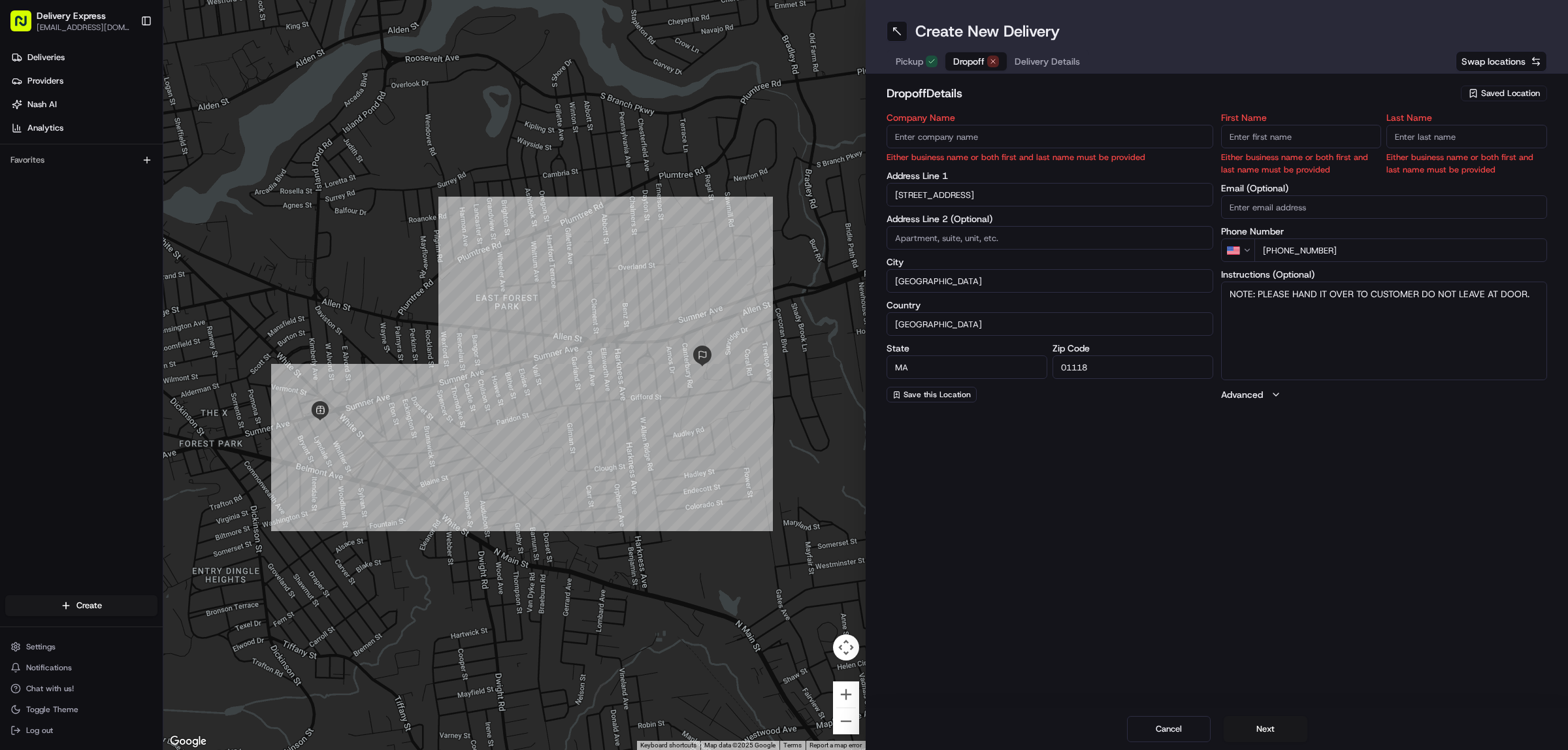
click at [1245, 138] on input "First Name" at bounding box center [1301, 136] width 161 height 24
paste input "[PERSON_NAME]"
drag, startPoint x: 1250, startPoint y: 139, endPoint x: 1310, endPoint y: 138, distance: 60.0
click at [1310, 138] on input "[PERSON_NAME]" at bounding box center [1301, 136] width 161 height 24
type input "[PERSON_NAME]"
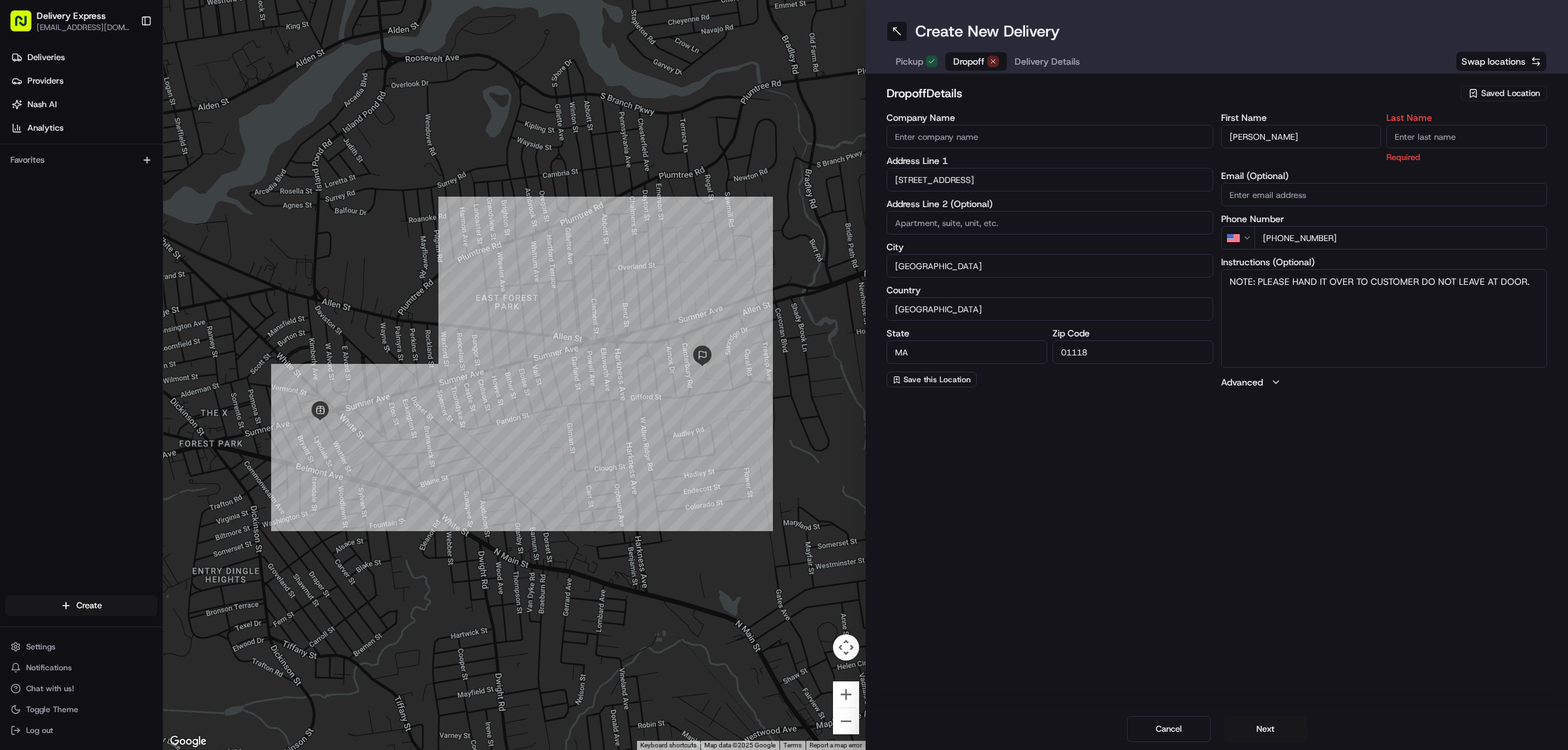
click at [1468, 134] on input "Last Name" at bounding box center [1466, 136] width 161 height 24
paste input "Rivers"
type input "Rivers"
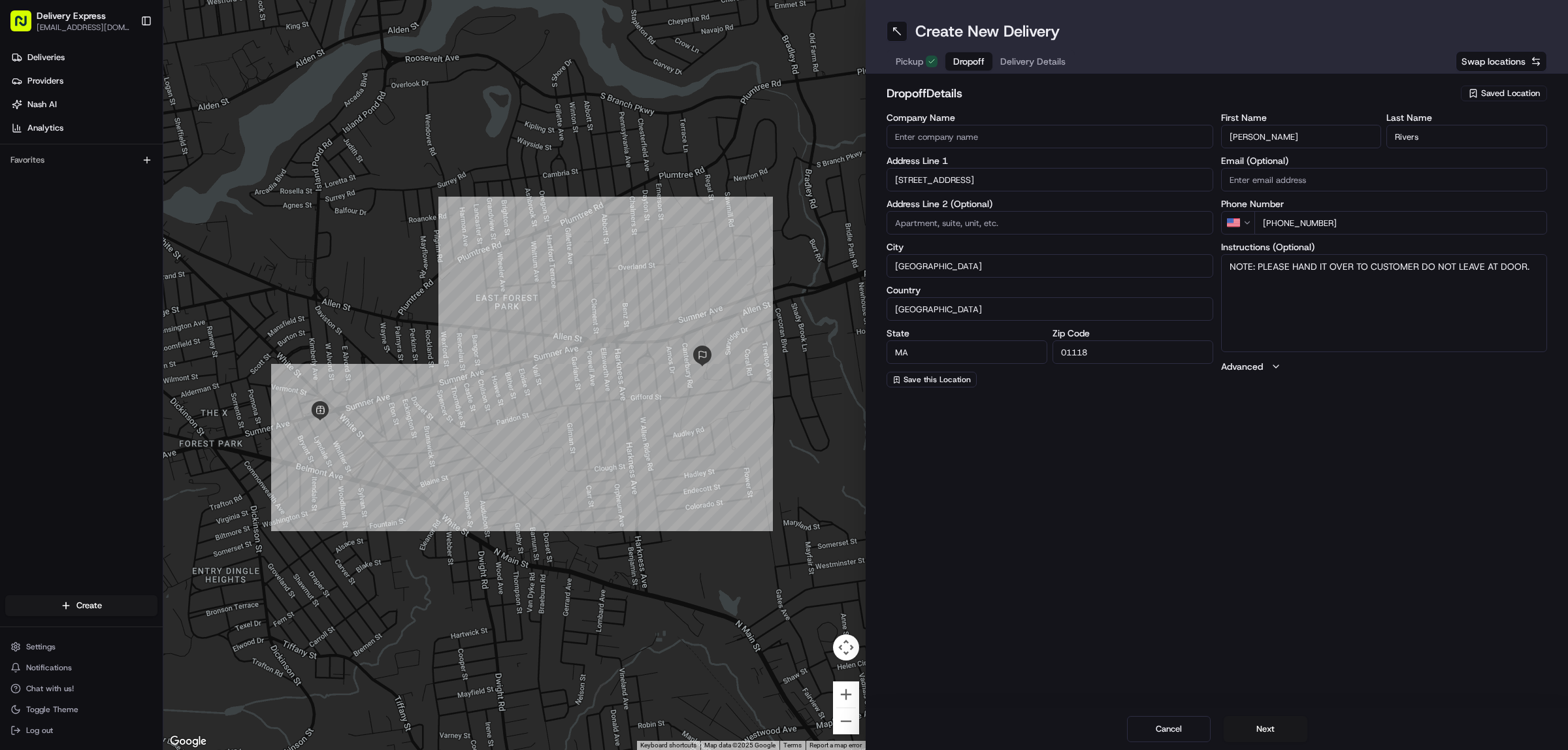
drag, startPoint x: 1250, startPoint y: 139, endPoint x: 1290, endPoint y: 139, distance: 40.0
click at [1290, 139] on input "[PERSON_NAME]" at bounding box center [1301, 136] width 161 height 24
type input "Mike"
click at [1039, 57] on span "Delivery Details" at bounding box center [1033, 61] width 65 height 13
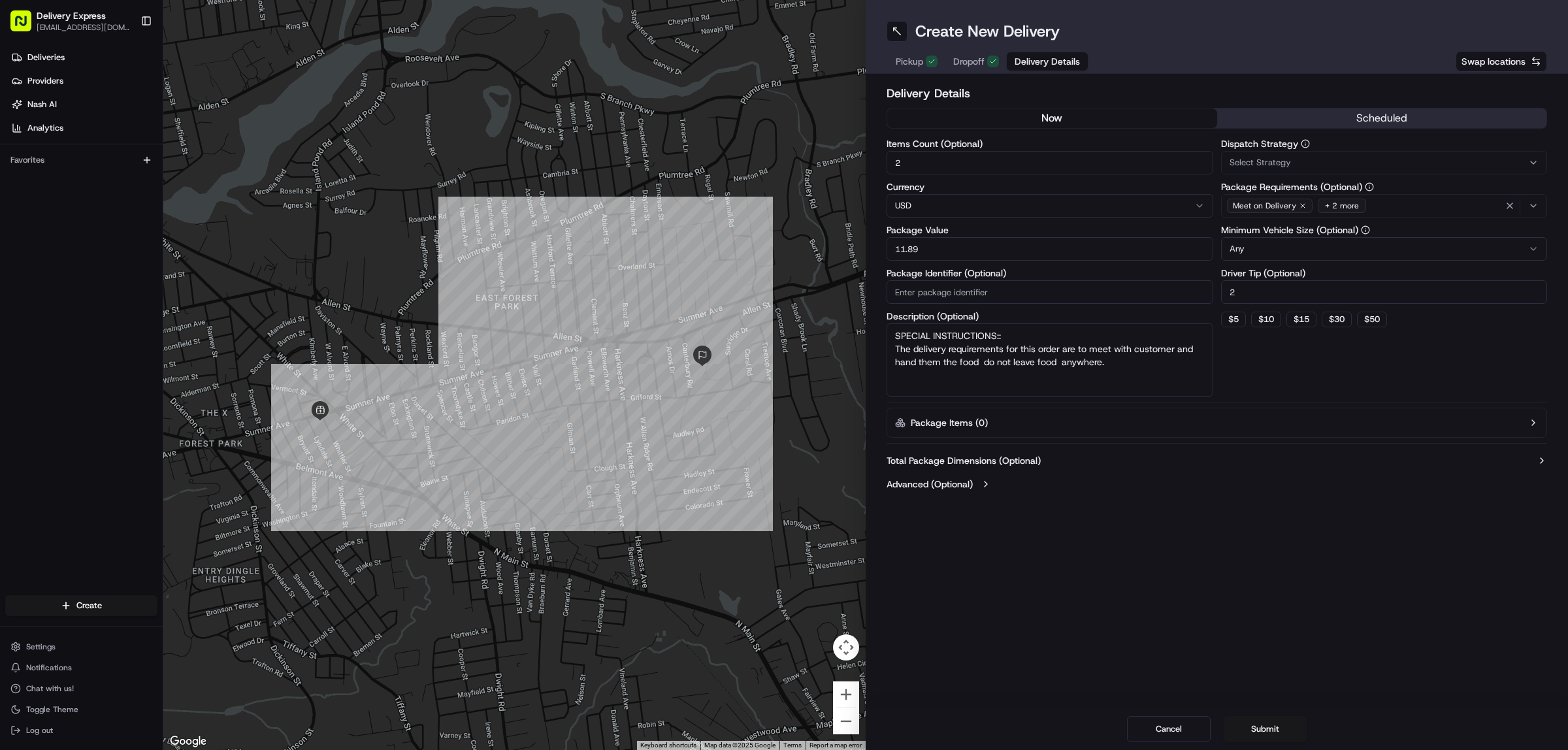
click at [948, 252] on input "11.89" at bounding box center [1049, 248] width 327 height 24
paste input "58.40"
type input "58.40"
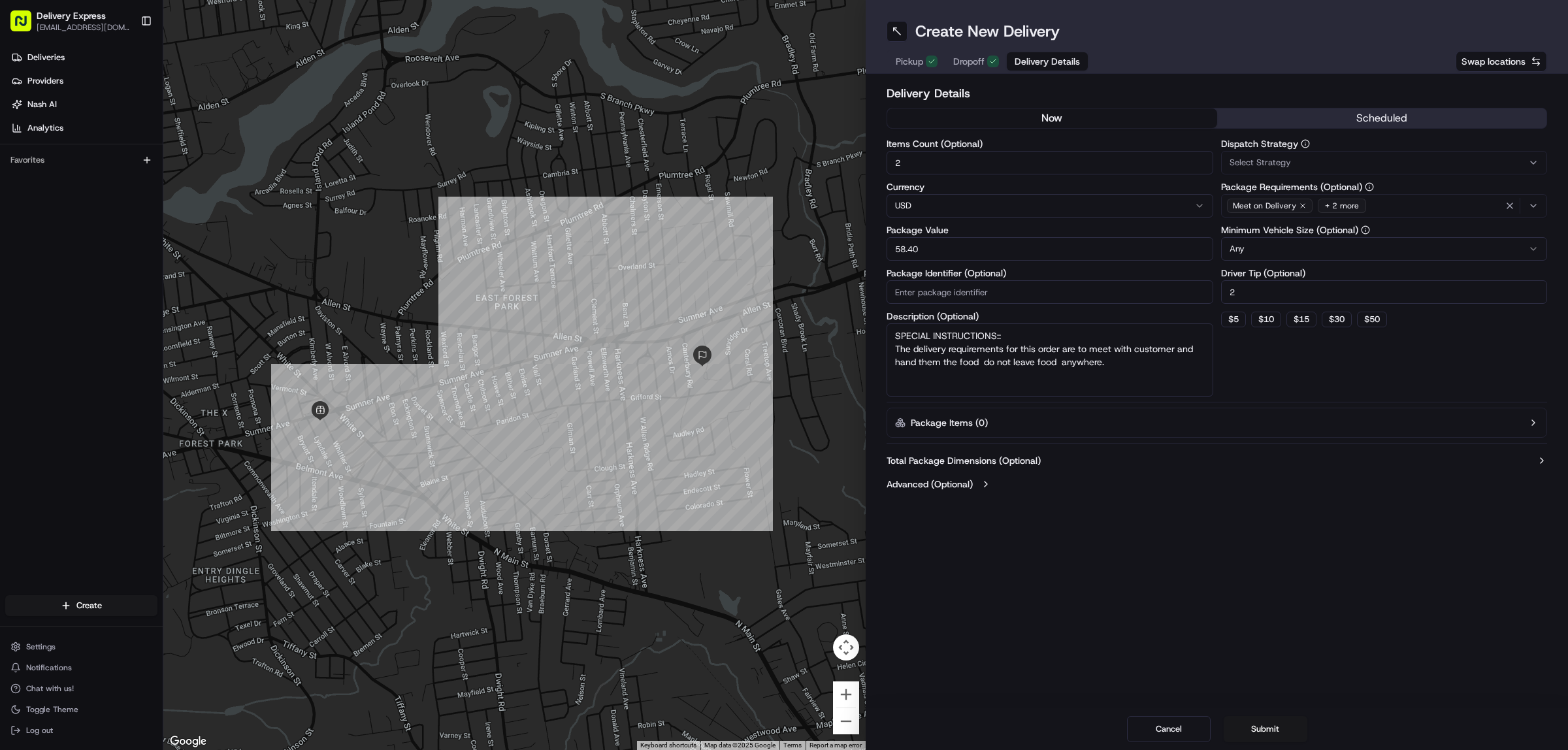
click at [1248, 292] on input "2" at bounding box center [1384, 292] width 327 height 24
type input "3"
click at [1274, 720] on button "Submit" at bounding box center [1265, 729] width 83 height 26
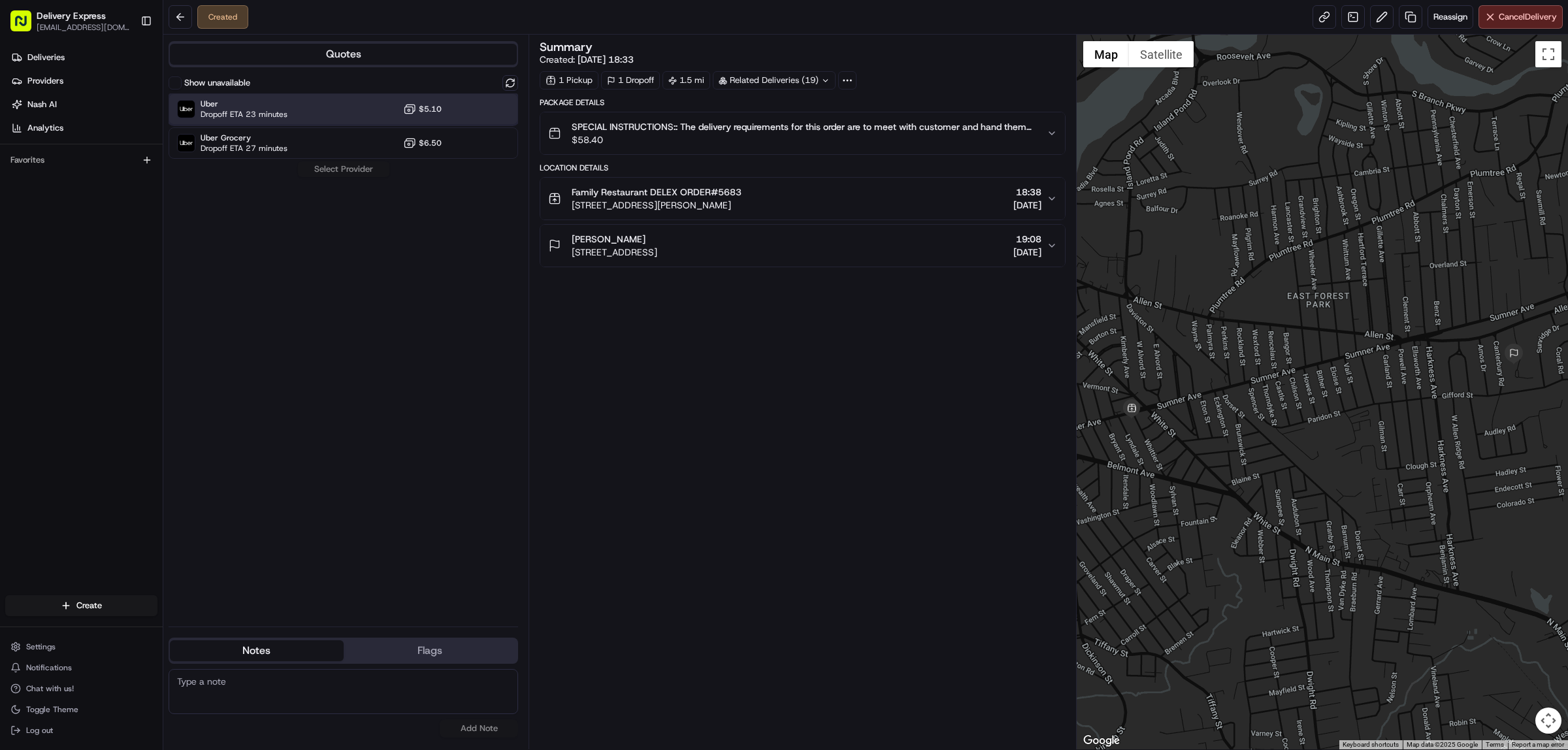
click at [331, 95] on div "Uber Dropoff ETA 23 minutes $5.10" at bounding box center [343, 108] width 349 height 32
click at [339, 171] on button "Assign Provider" at bounding box center [343, 169] width 93 height 15
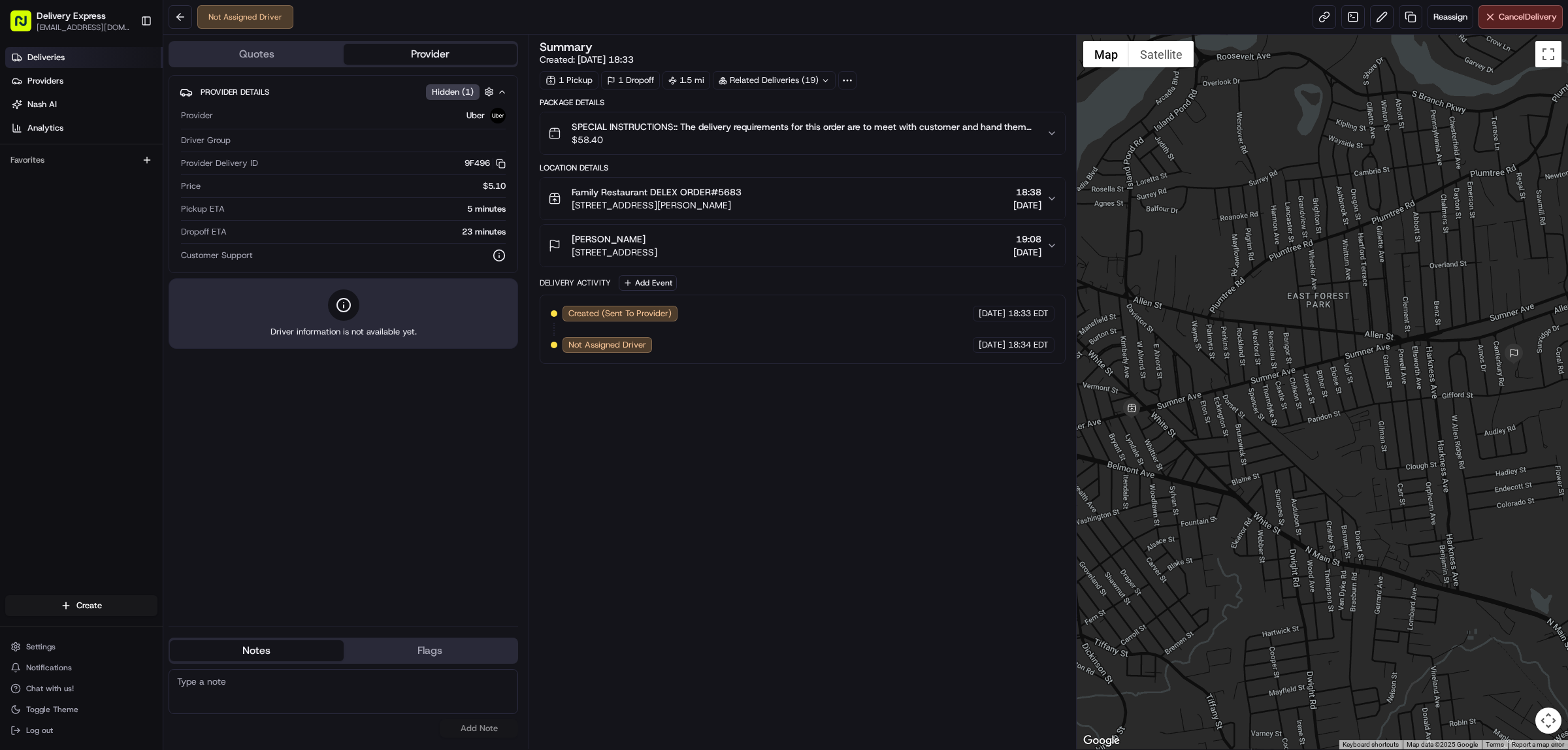
click at [40, 57] on span "Deliveries" at bounding box center [46, 58] width 37 height 12
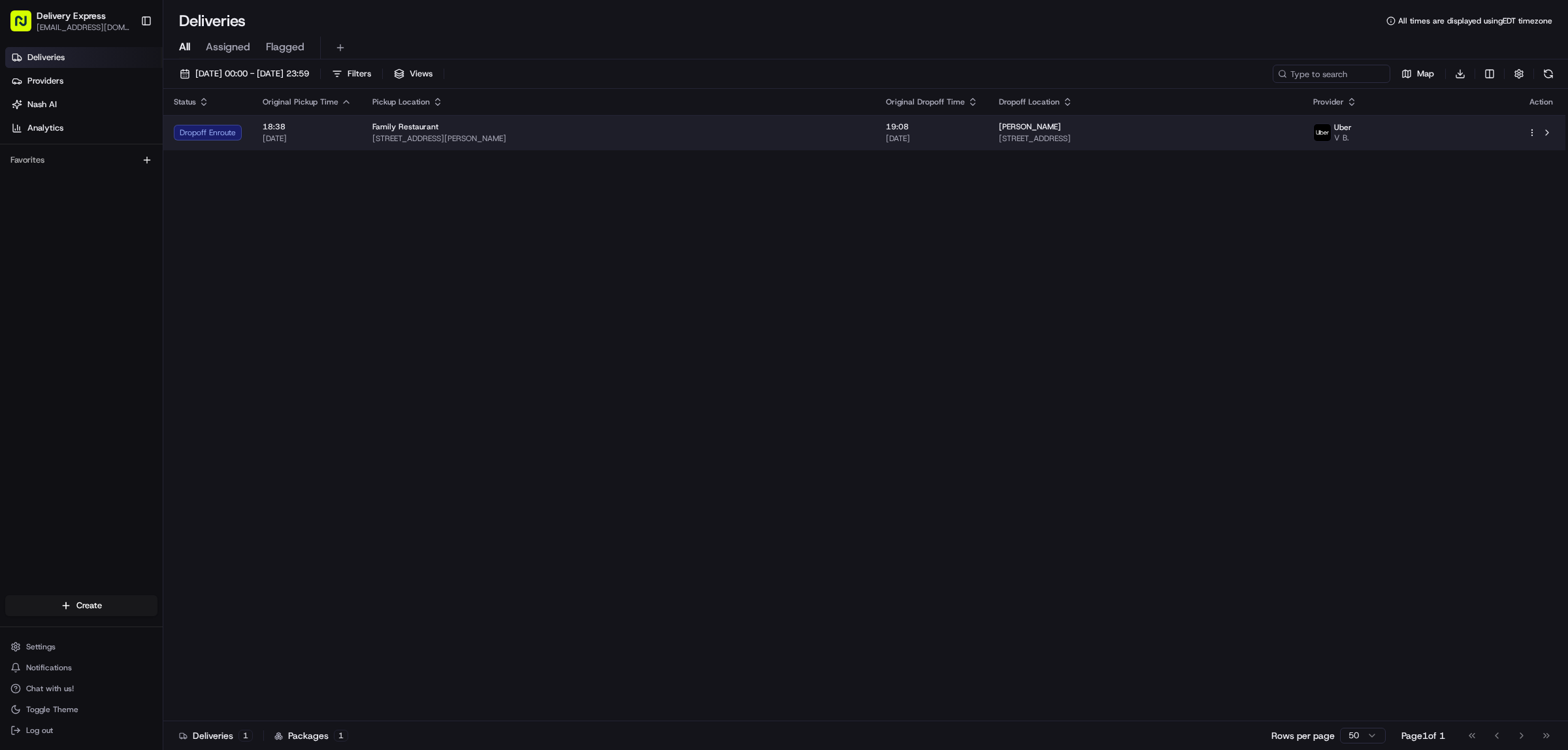
click at [637, 131] on div "Family Restaurant" at bounding box center [619, 127] width 493 height 11
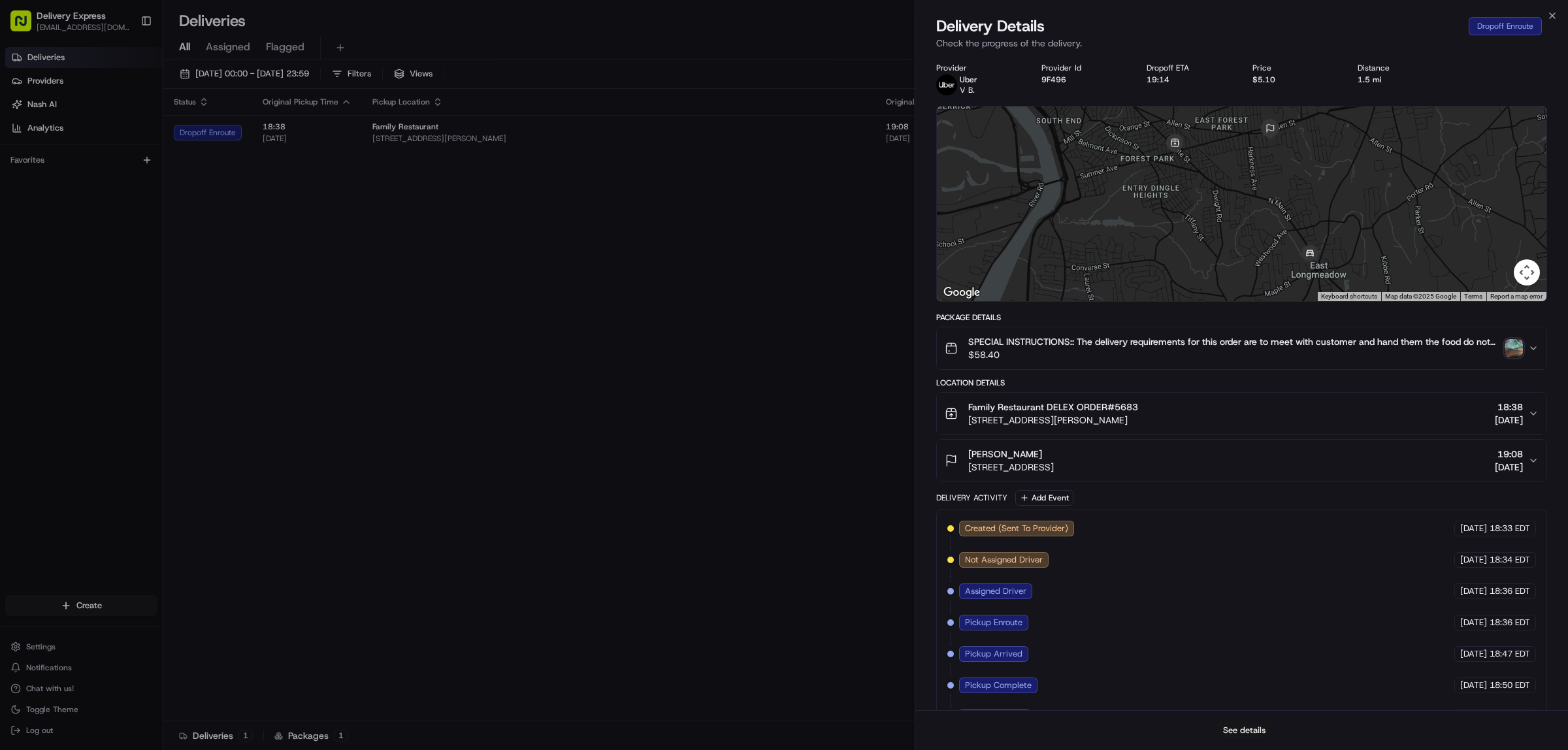
click at [1241, 733] on button "See details" at bounding box center [1244, 730] width 55 height 18
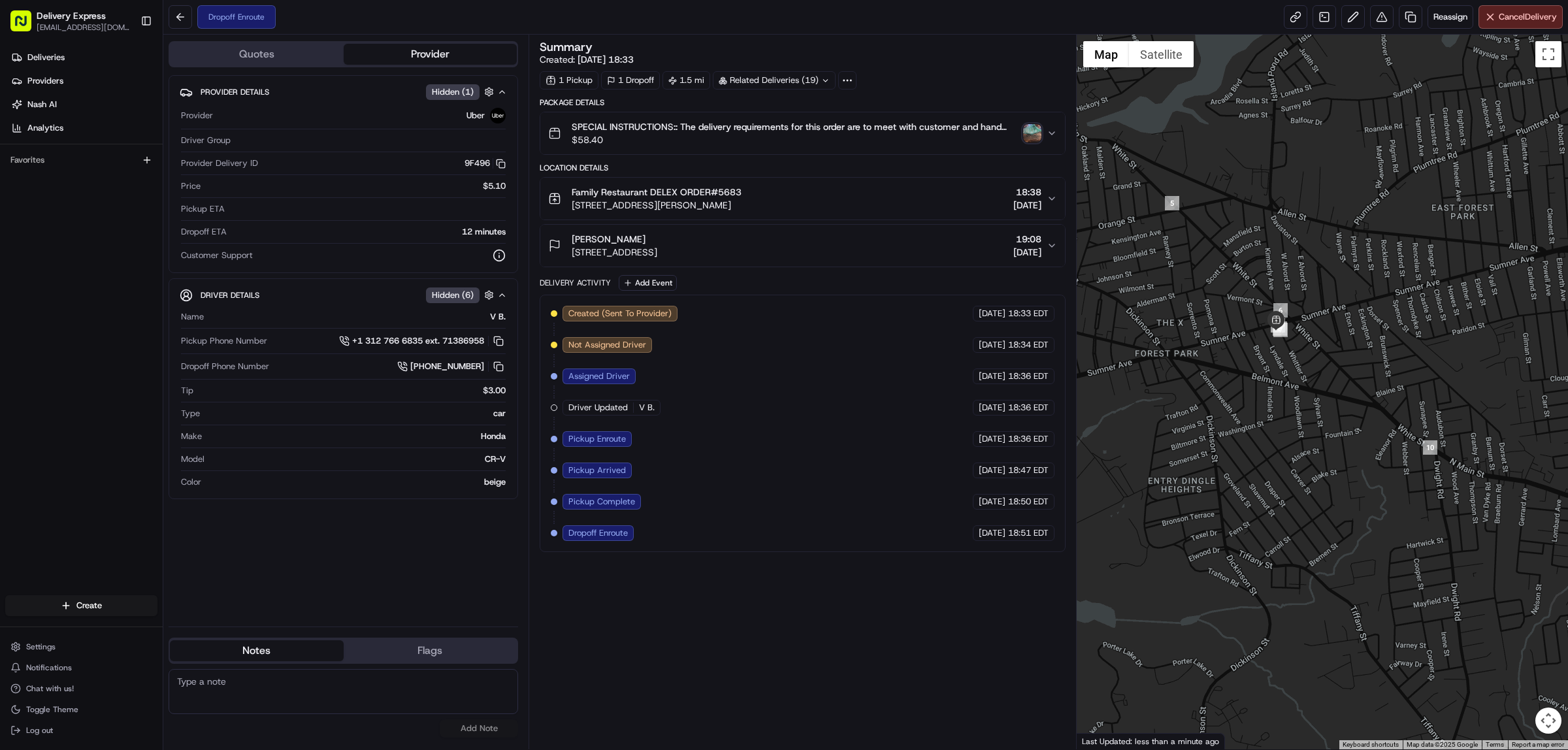
drag, startPoint x: 1233, startPoint y: 521, endPoint x: 1384, endPoint y: 430, distance: 176.3
click at [1384, 430] on div at bounding box center [1322, 391] width 492 height 715
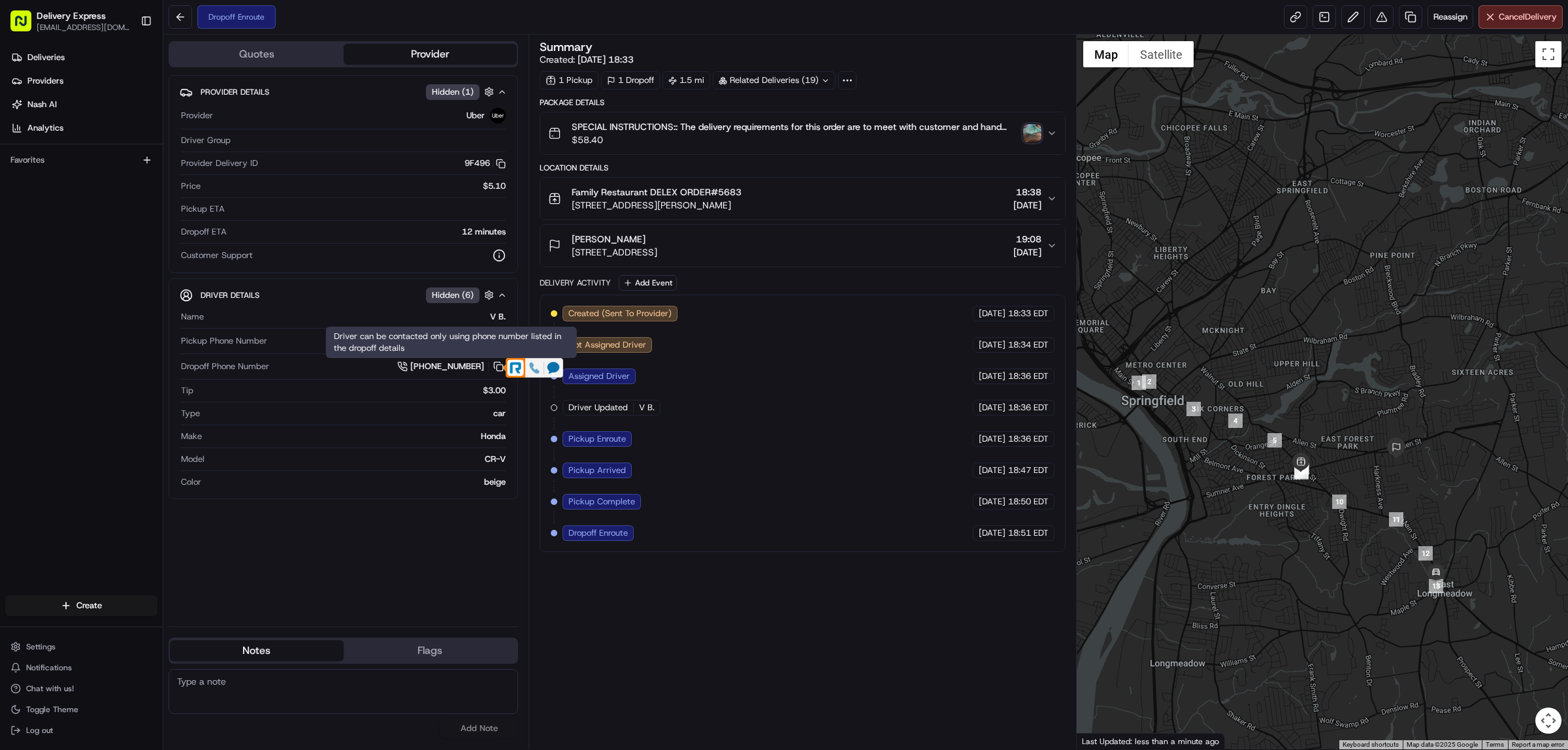
click at [532, 362] on icon at bounding box center [534, 367] width 12 height 12
click at [536, 367] on icon at bounding box center [534, 367] width 12 height 12
click at [549, 367] on icon at bounding box center [553, 367] width 12 height 12
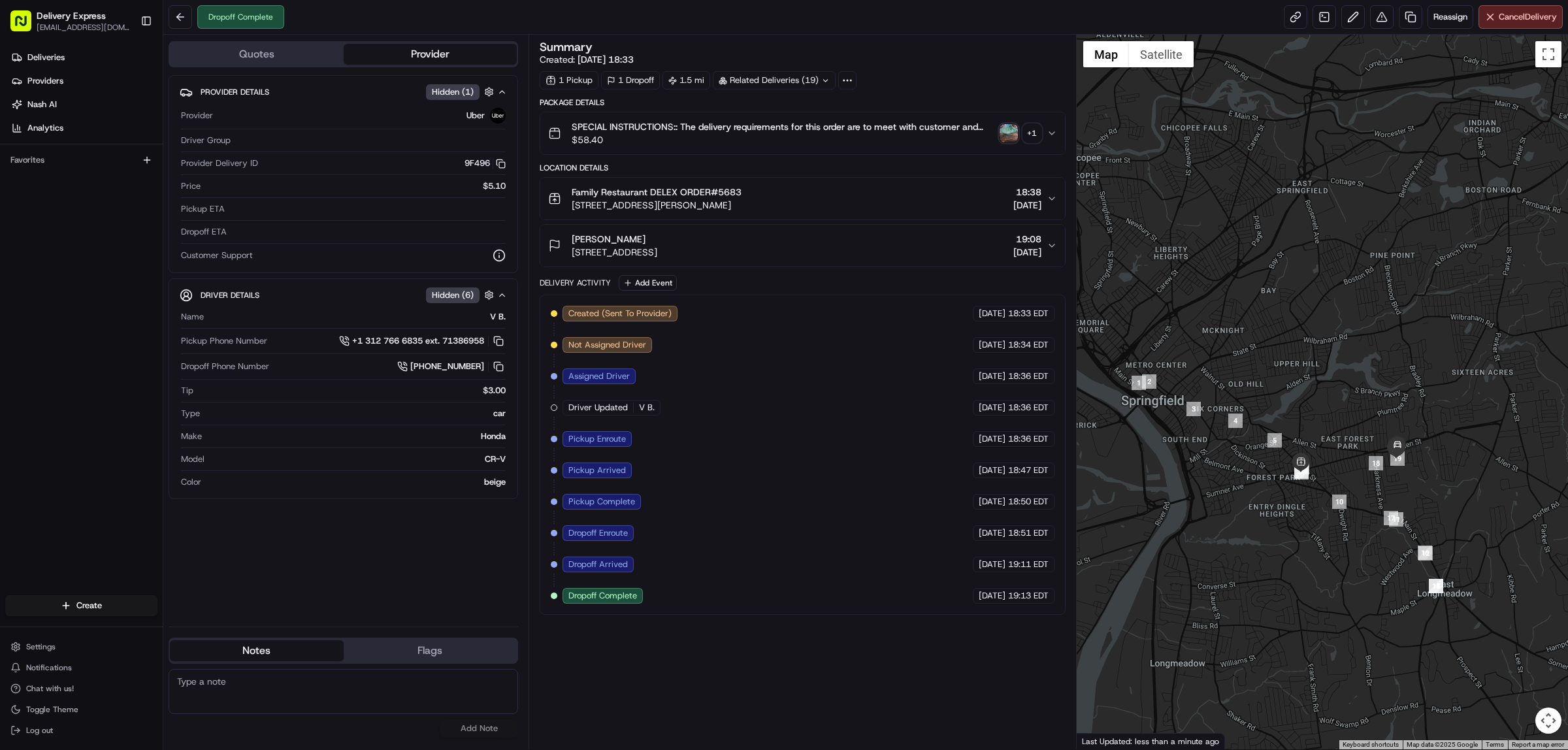
click at [1007, 128] on img "button" at bounding box center [1008, 132] width 18 height 18
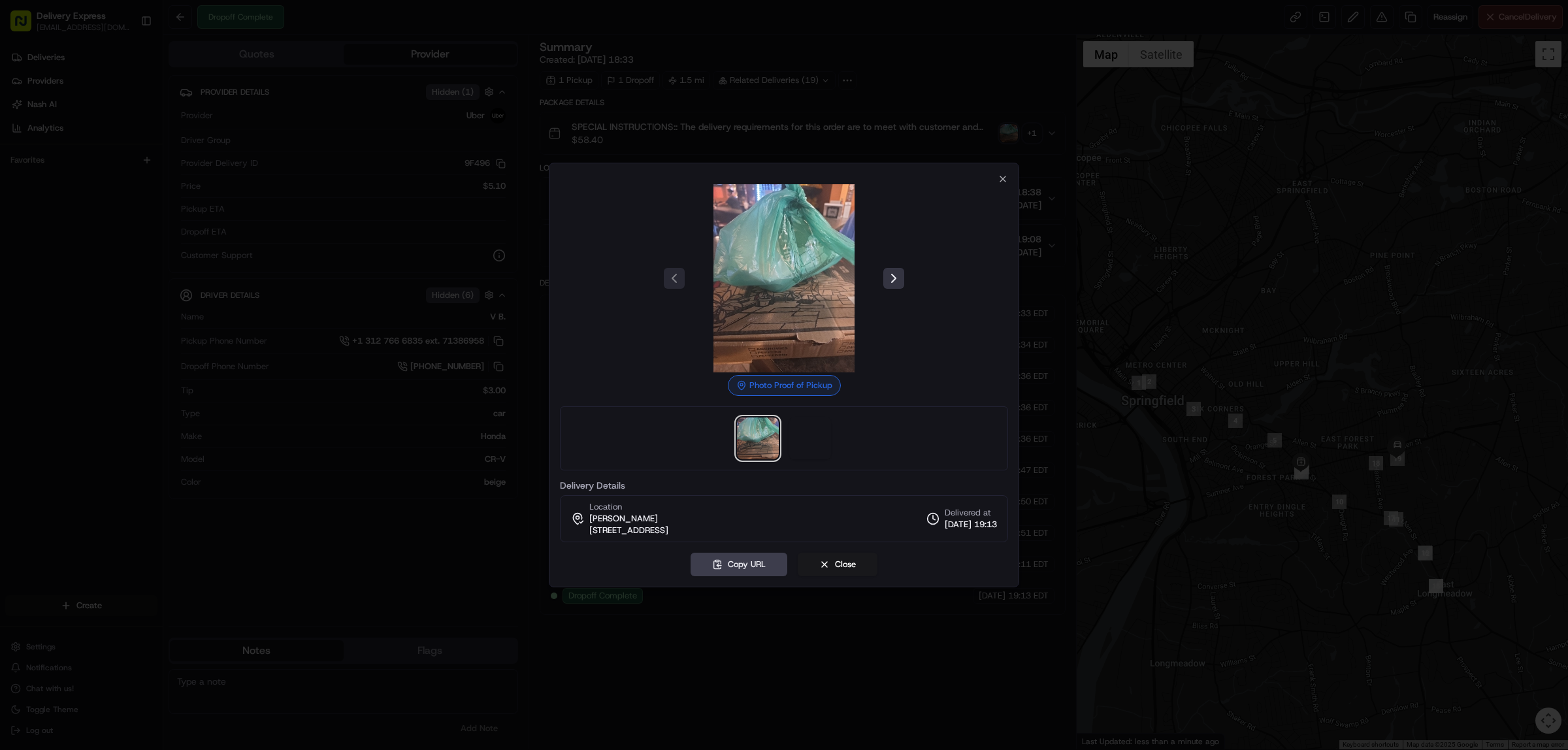
click at [897, 274] on button at bounding box center [894, 278] width 21 height 21
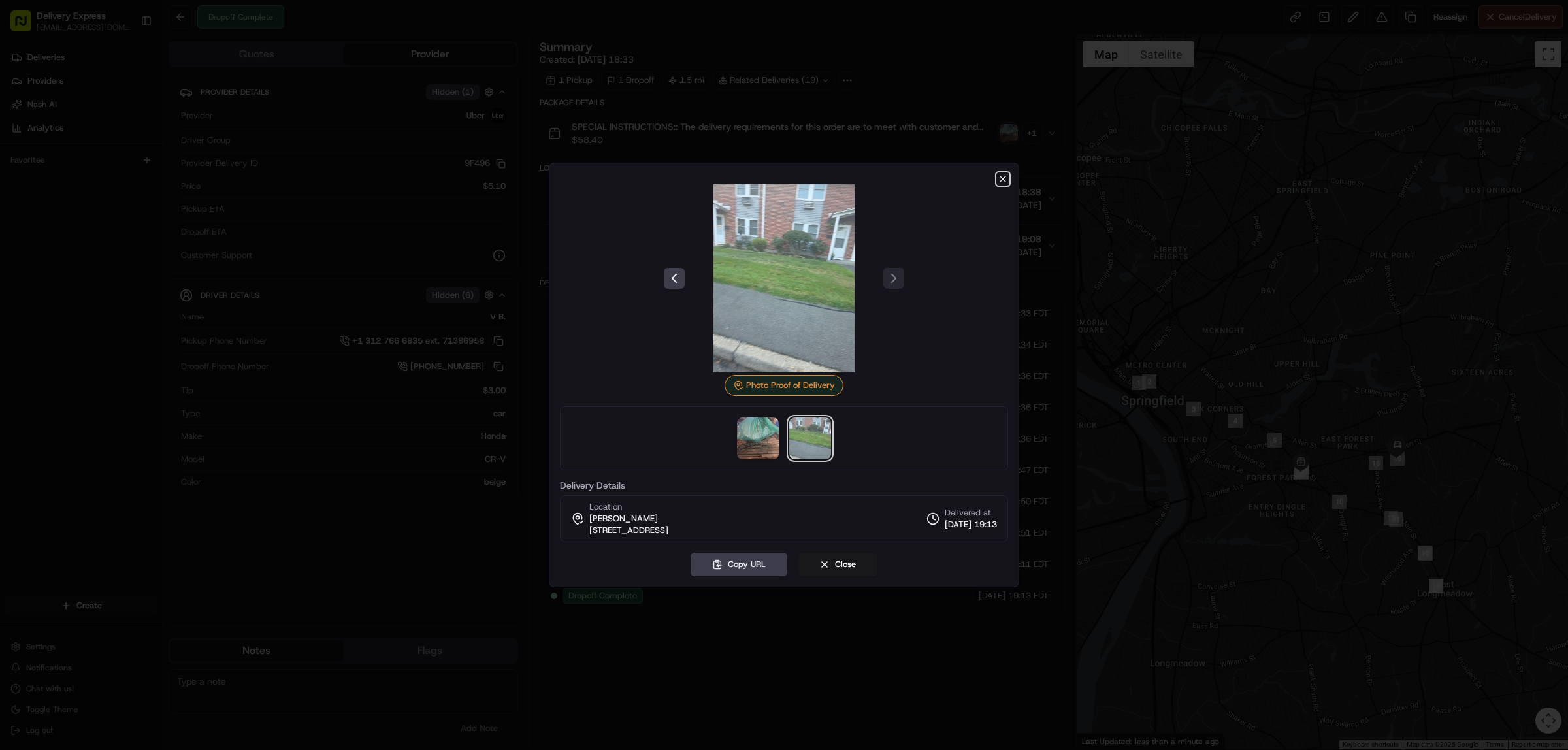
click at [1001, 177] on icon "button" at bounding box center [1002, 178] width 11 height 11
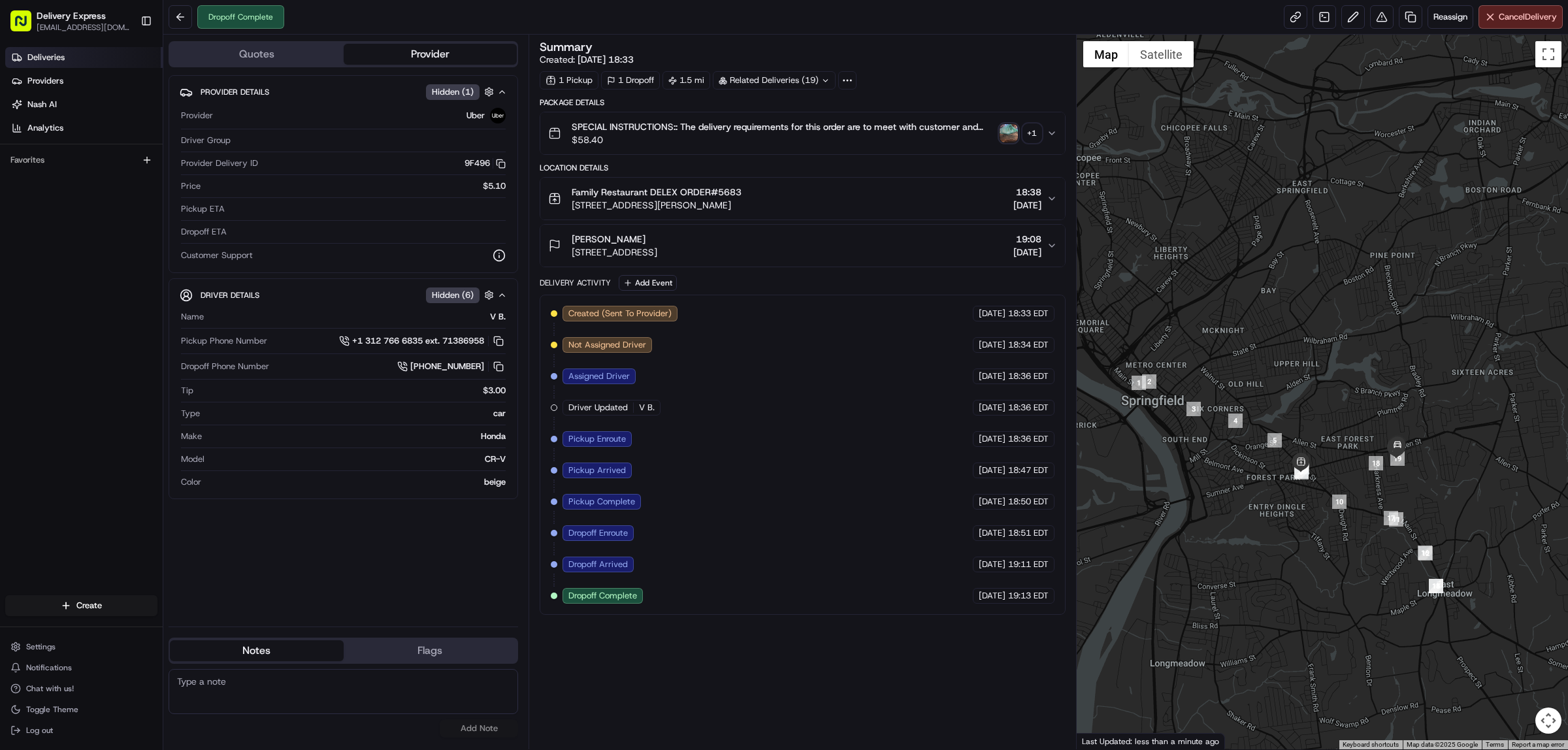
click at [60, 56] on span "Deliveries" at bounding box center [46, 58] width 37 height 12
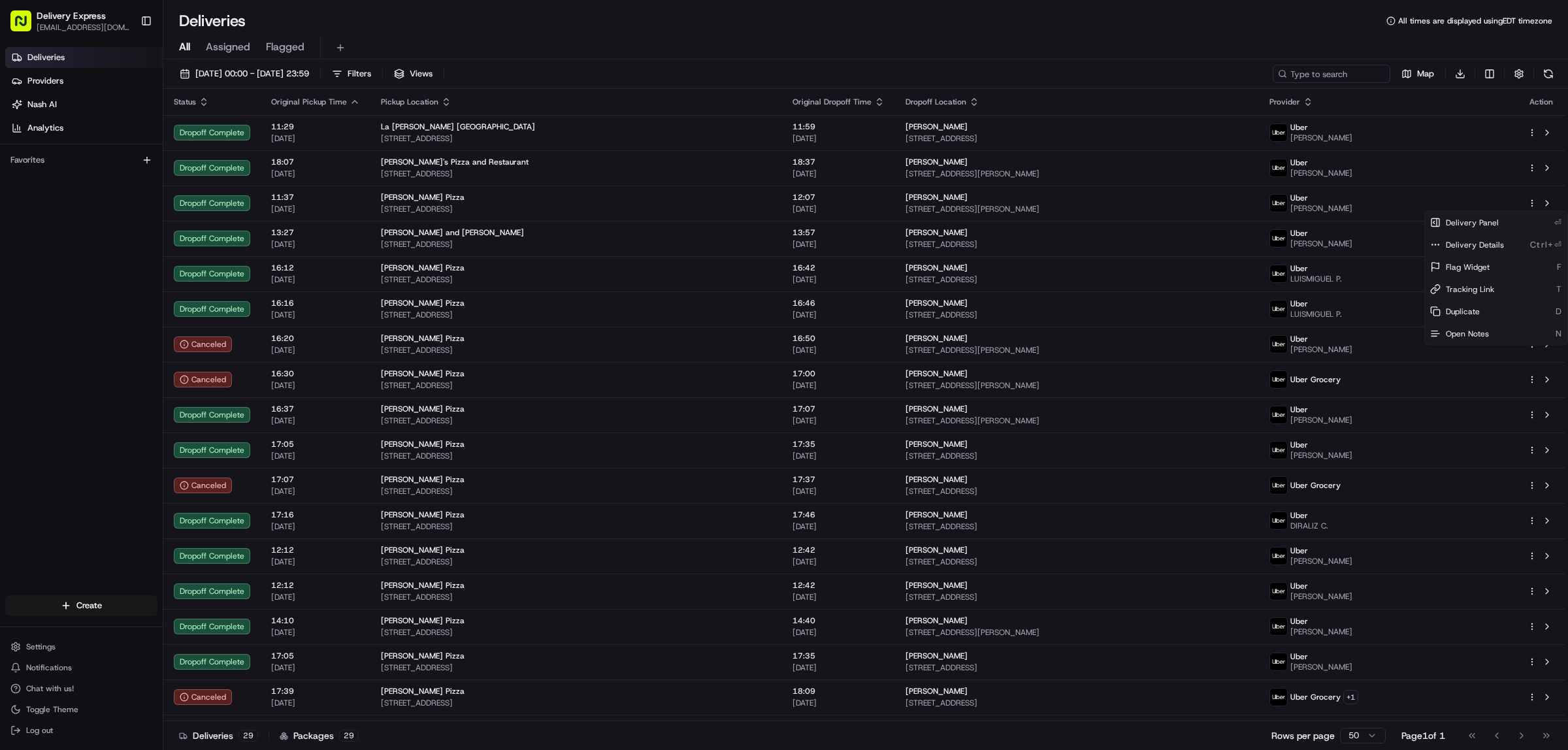
click at [181, 77] on html "Delivery Express [EMAIL_ADDRESS][DOMAIN_NAME] Toggle Sidebar Deliveries Provide…" at bounding box center [784, 375] width 1568 height 750
click at [181, 76] on button "[DATE] 00:00 - [DATE] 23:59" at bounding box center [244, 73] width 141 height 18
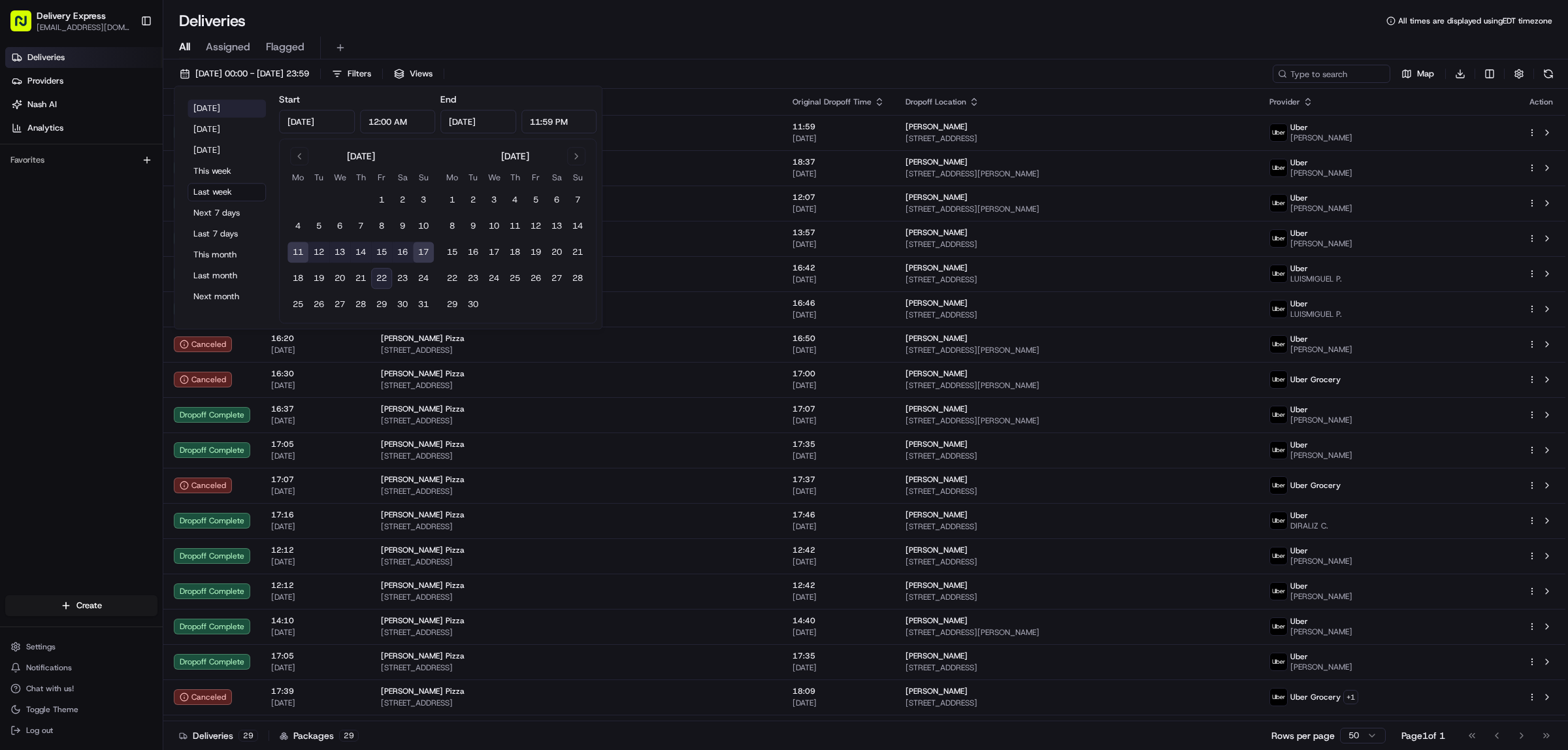
click at [206, 107] on button "[DATE]" at bounding box center [226, 108] width 79 height 18
type input "[DATE]"
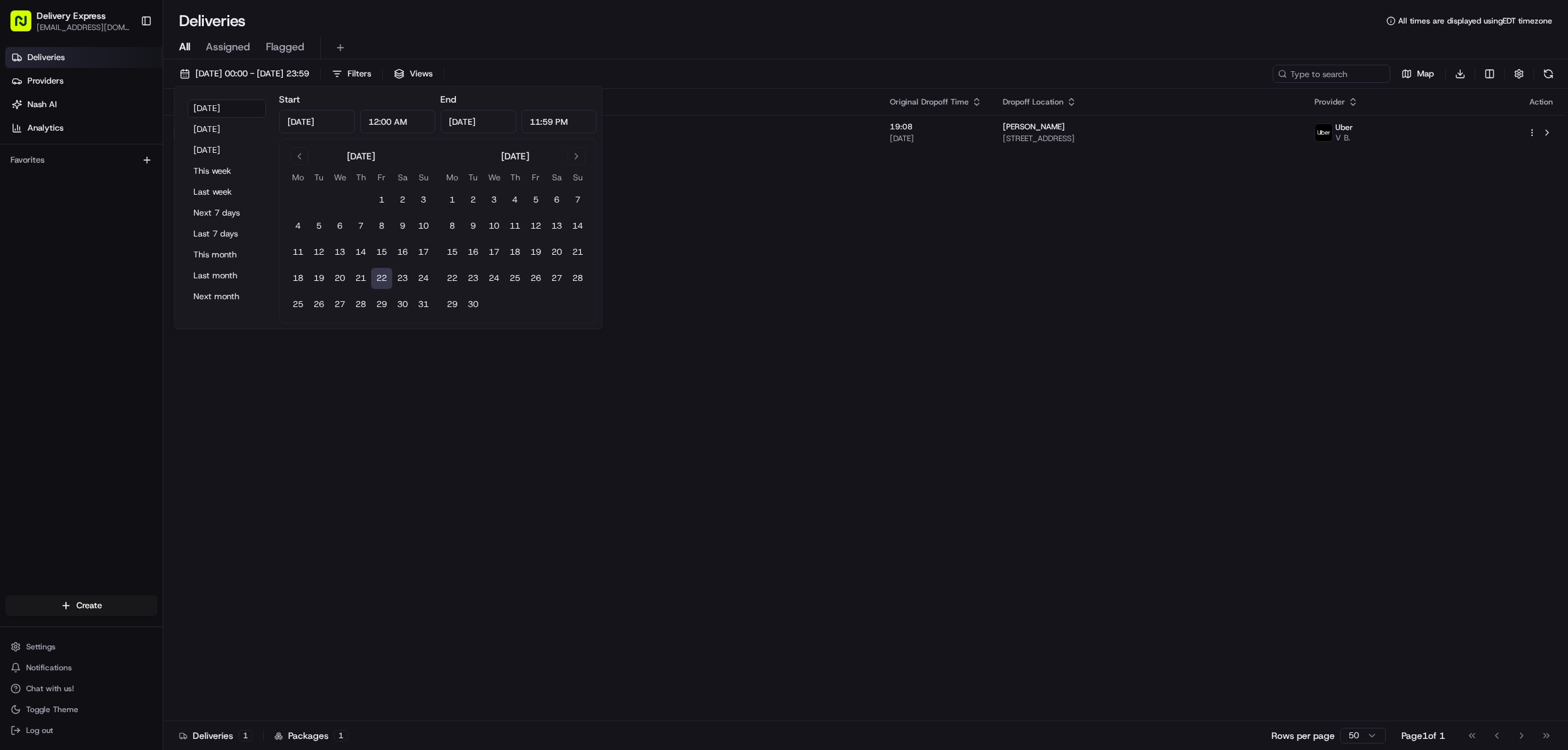
click at [707, 28] on div "Deliveries All times are displayed using EDT timezone" at bounding box center [865, 21] width 1404 height 21
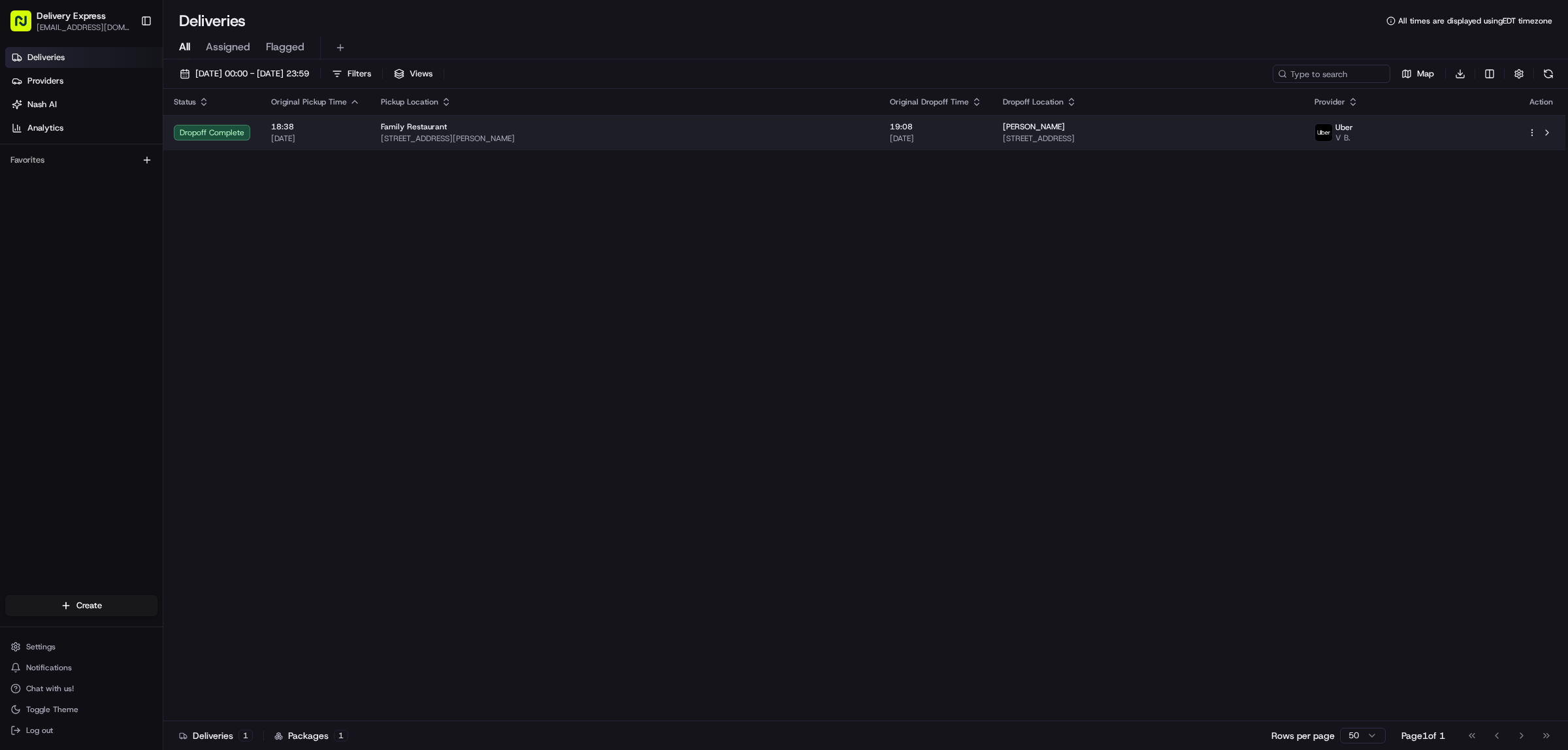
click at [736, 119] on td "Family Restaurant 715 Sumner Ave, Springfield, MA 01108, USA" at bounding box center [624, 132] width 509 height 35
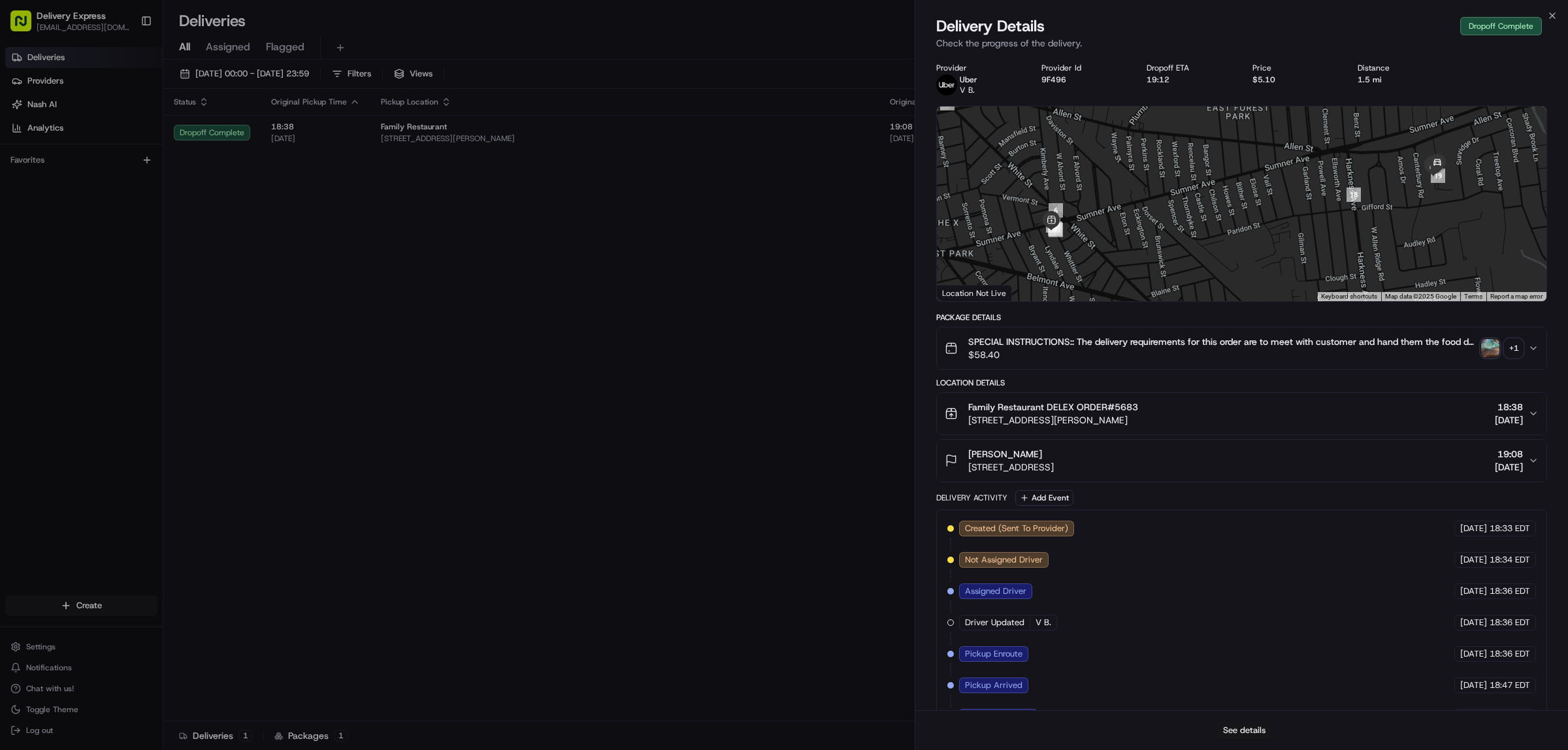
click at [1246, 728] on button "See details" at bounding box center [1244, 730] width 55 height 18
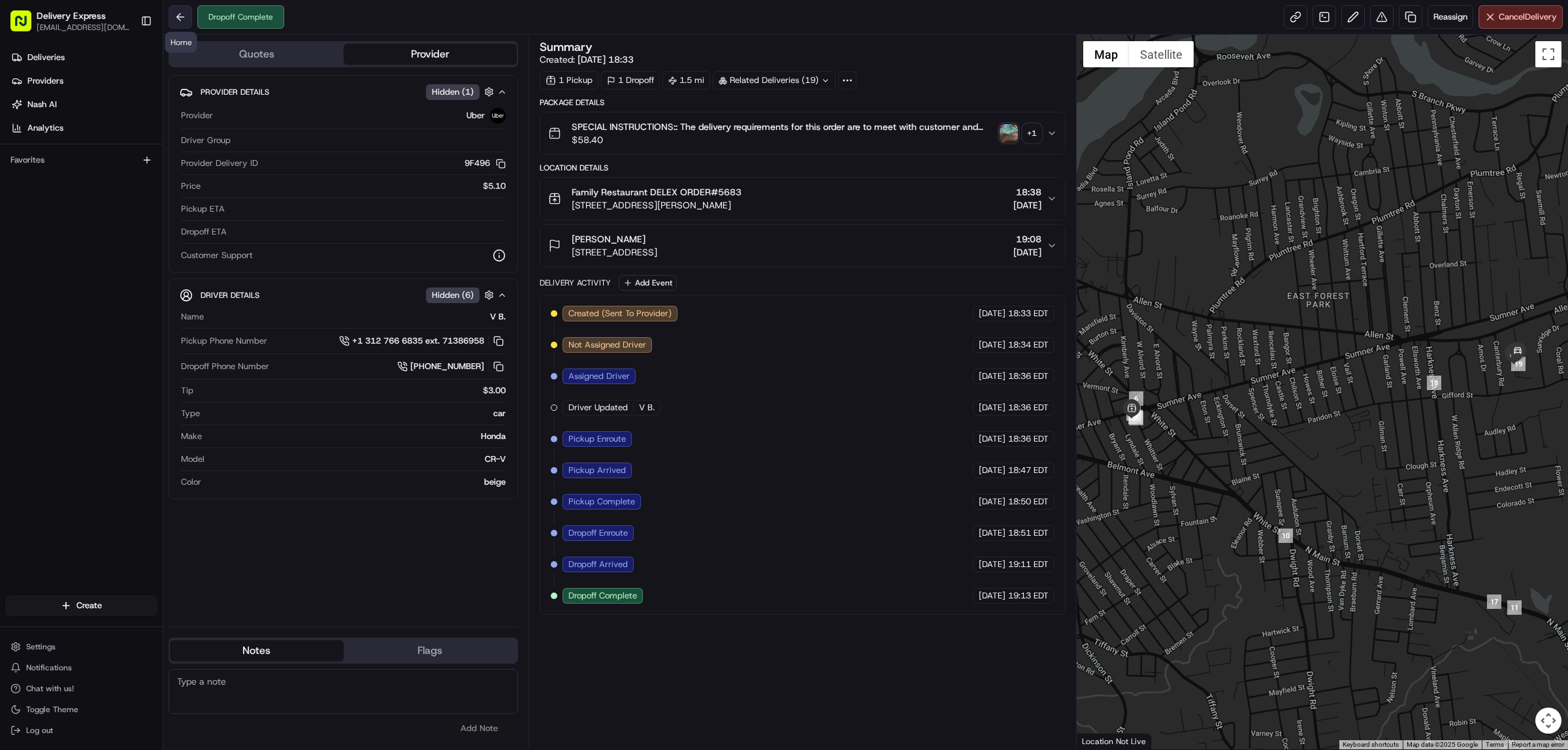
click at [179, 16] on button at bounding box center [180, 16] width 24 height 24
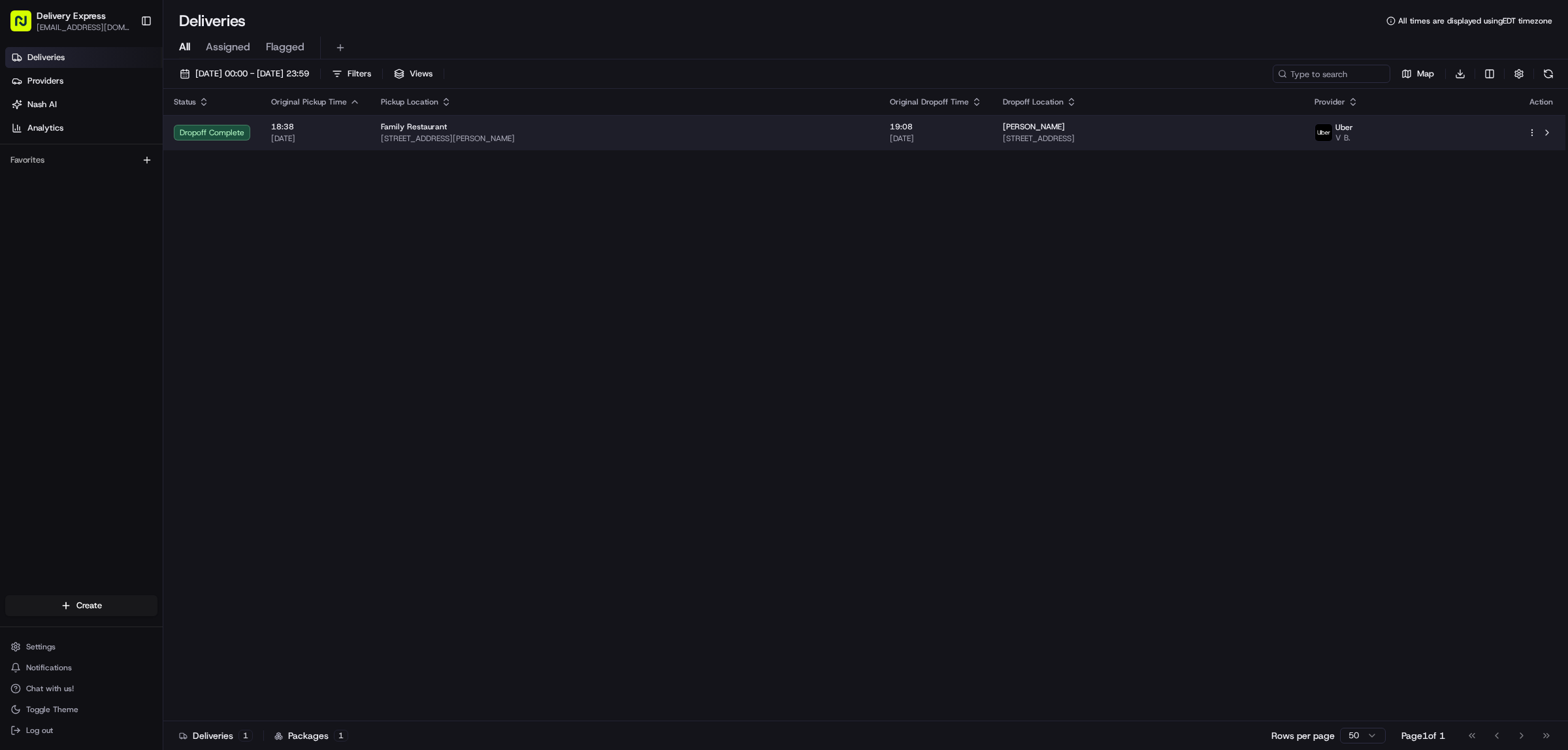
click at [723, 141] on span "[STREET_ADDRESS][PERSON_NAME]" at bounding box center [624, 138] width 488 height 11
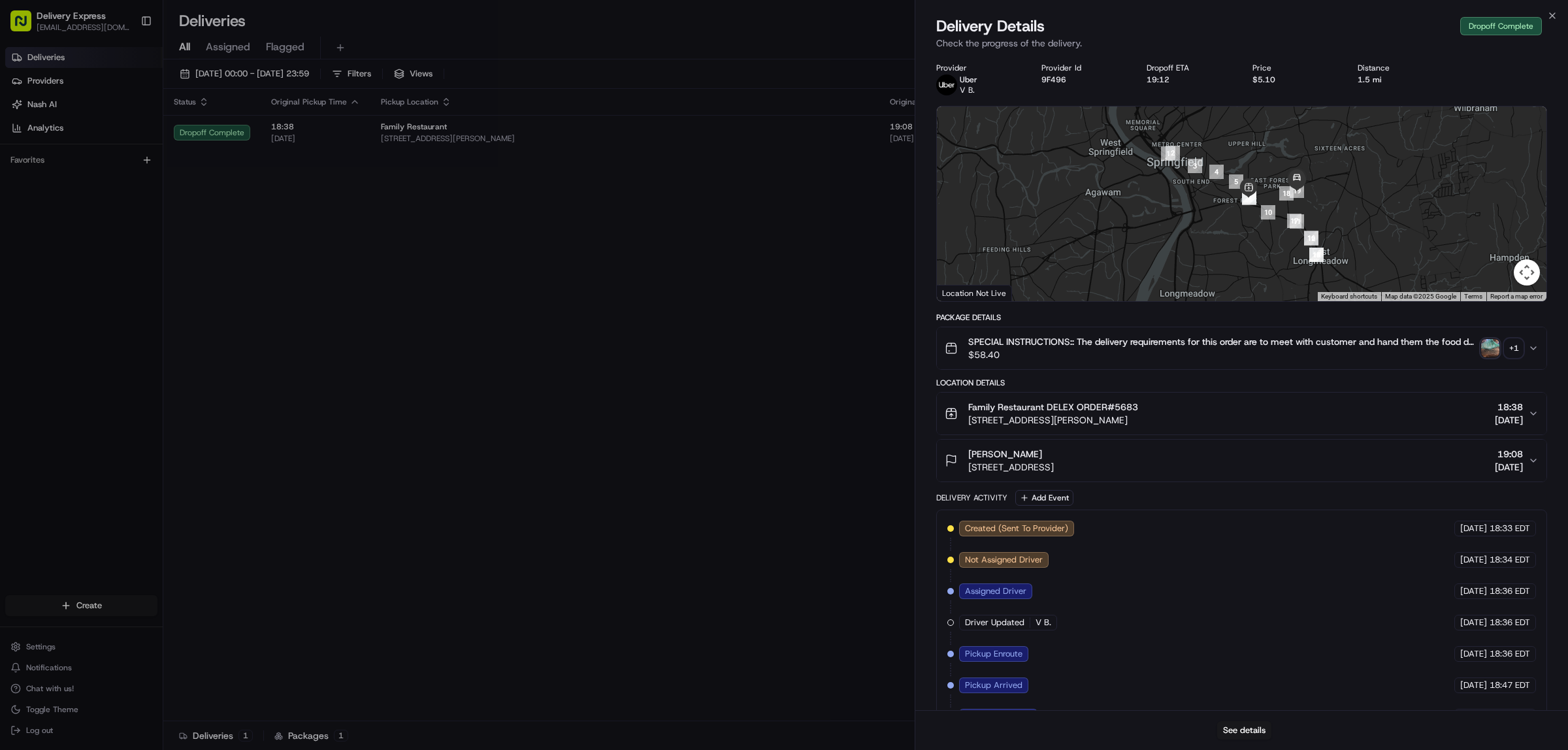
click at [1158, 356] on span "$58.40" at bounding box center [1221, 355] width 507 height 13
